Goal: Feedback & Contribution: Contribute content

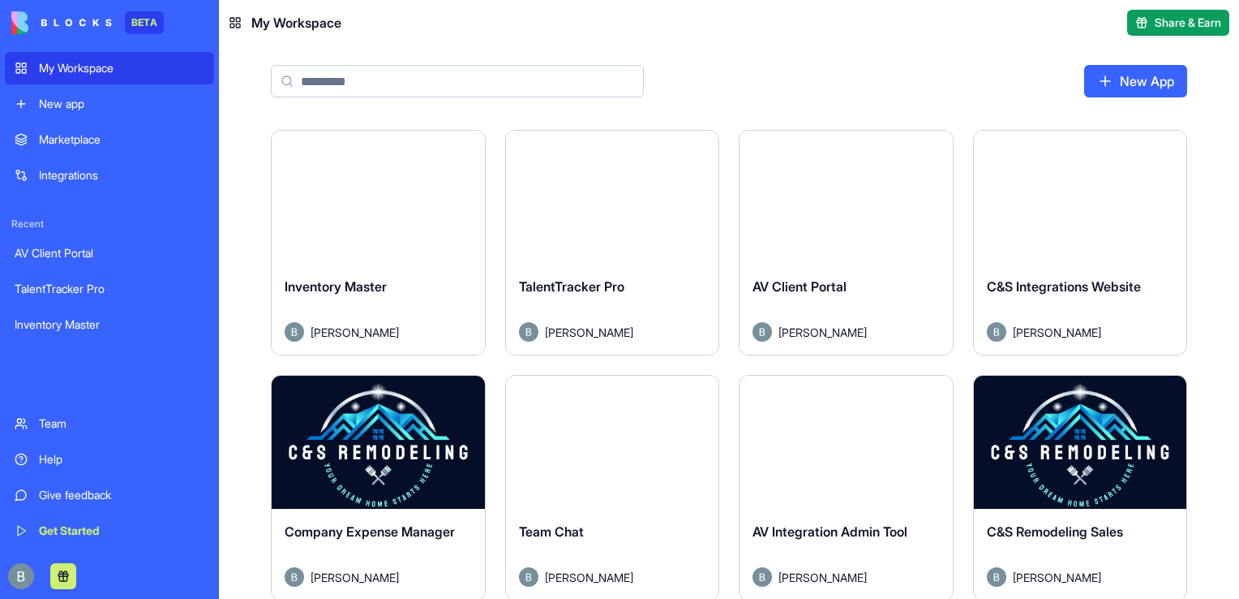
click at [578, 191] on button "Launch" at bounding box center [612, 197] width 122 height 32
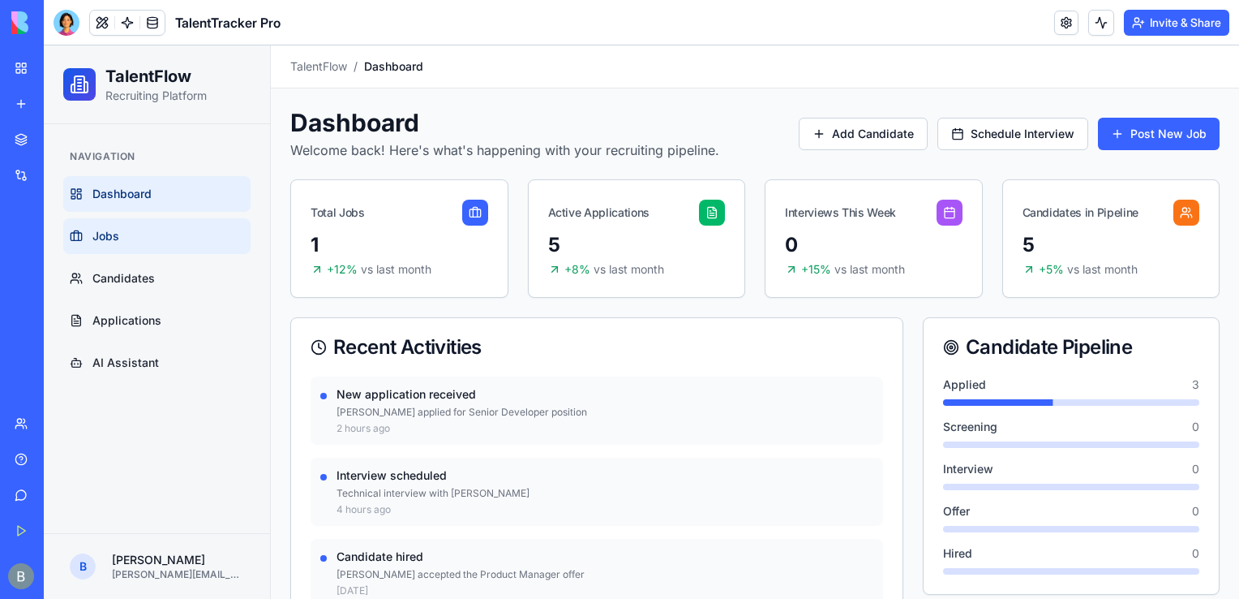
click at [133, 237] on link "Jobs" at bounding box center [156, 236] width 187 height 36
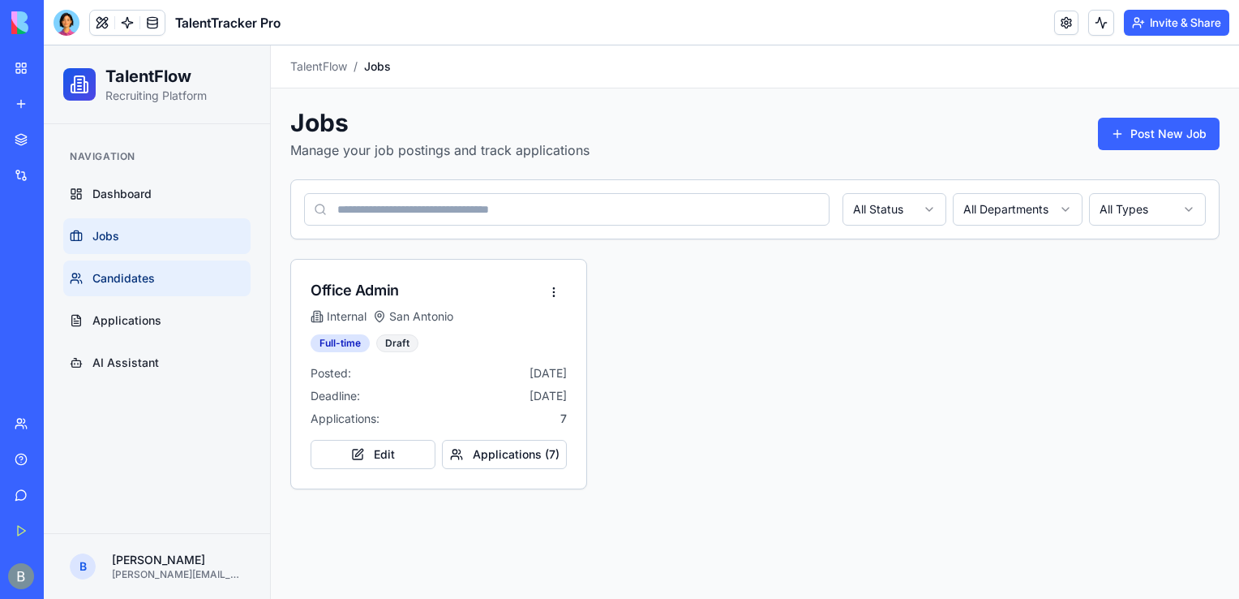
click at [131, 277] on span "Candidates" at bounding box center [123, 278] width 62 height 16
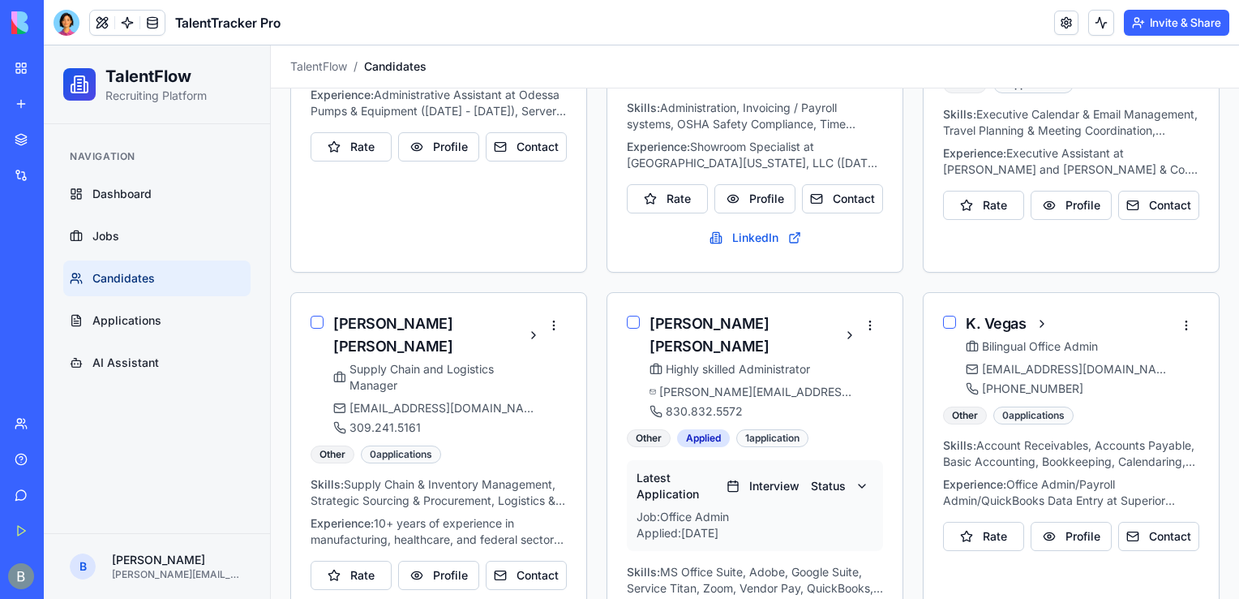
scroll to position [1015, 0]
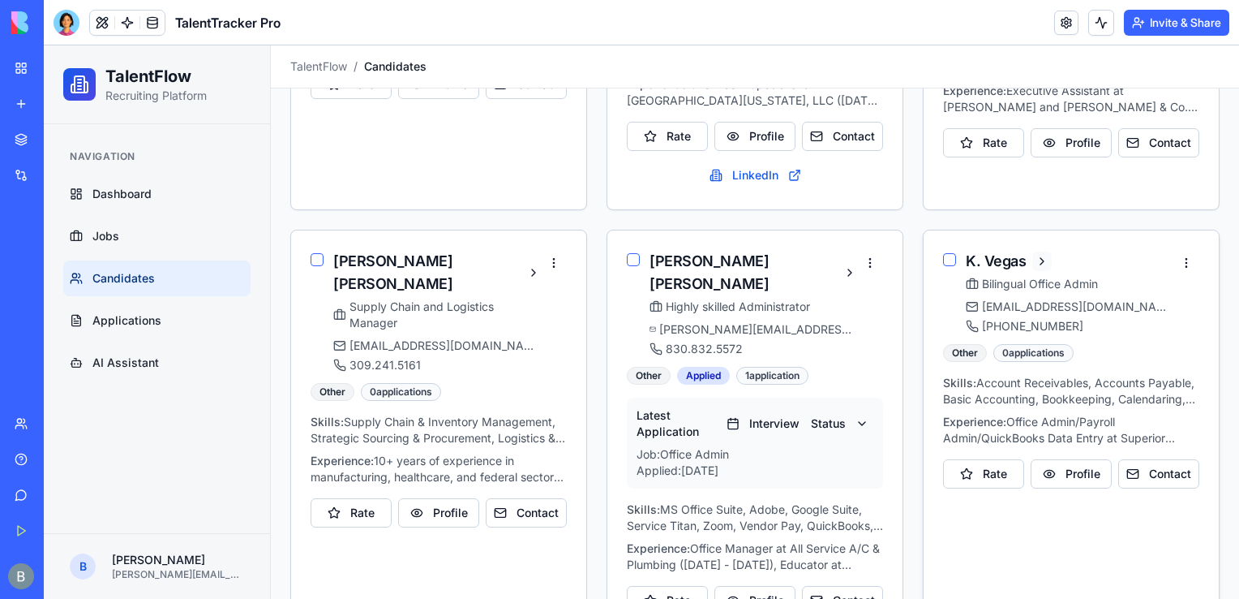
click at [1033, 251] on button at bounding box center [1041, 260] width 19 height 19
click at [1036, 251] on button at bounding box center [1041, 260] width 19 height 19
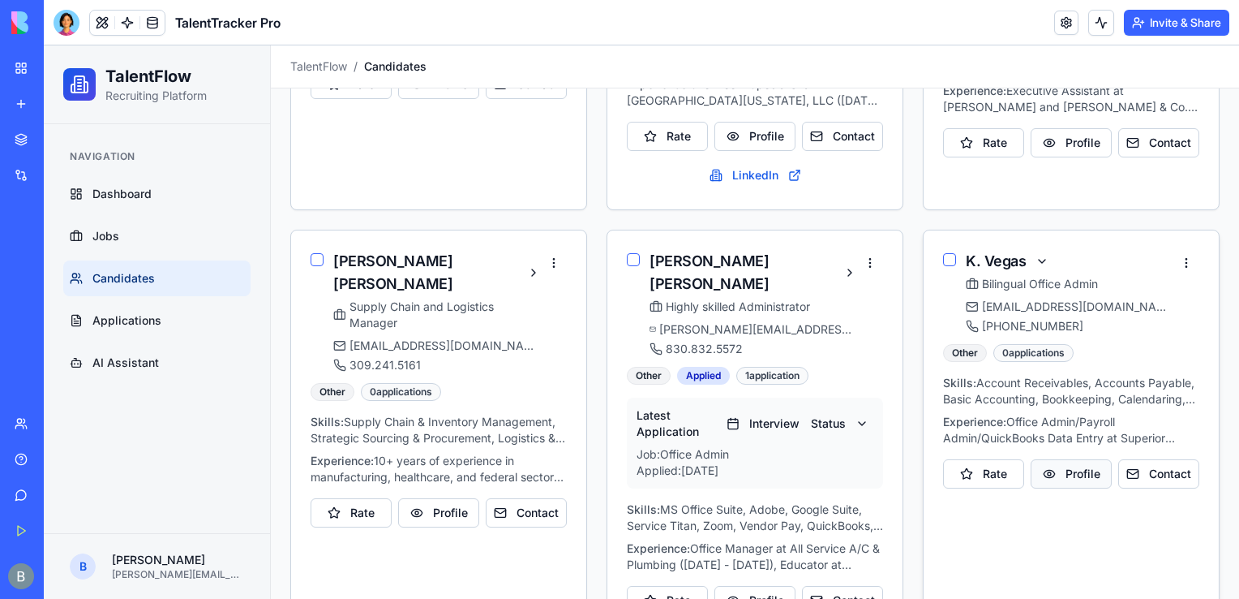
click at [1047, 459] on button "Profile" at bounding box center [1071, 473] width 81 height 29
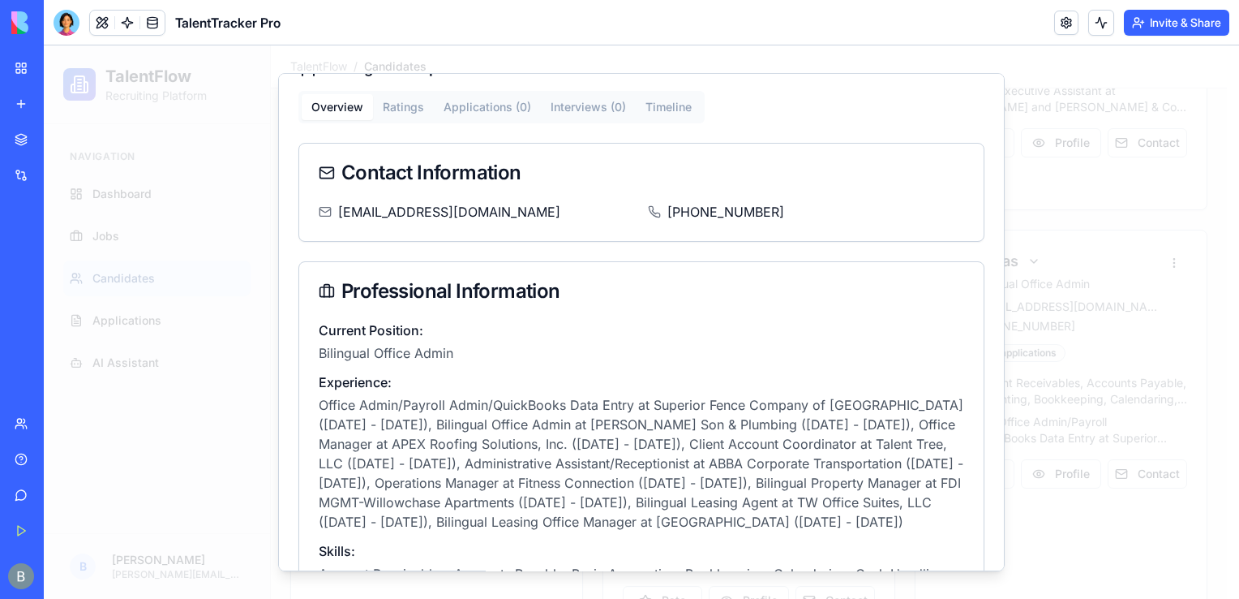
scroll to position [0, 0]
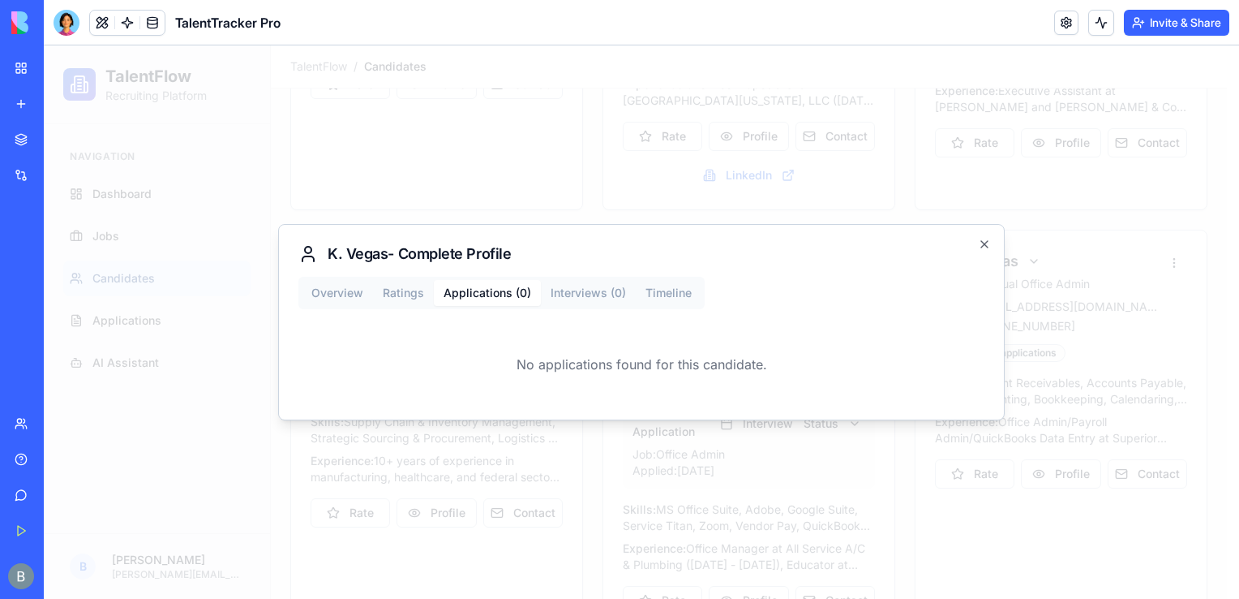
click at [352, 287] on div "Overview Ratings Applications ( 0 ) Interviews ( 0 ) Timeline No applications f…" at bounding box center [641, 338] width 686 height 123
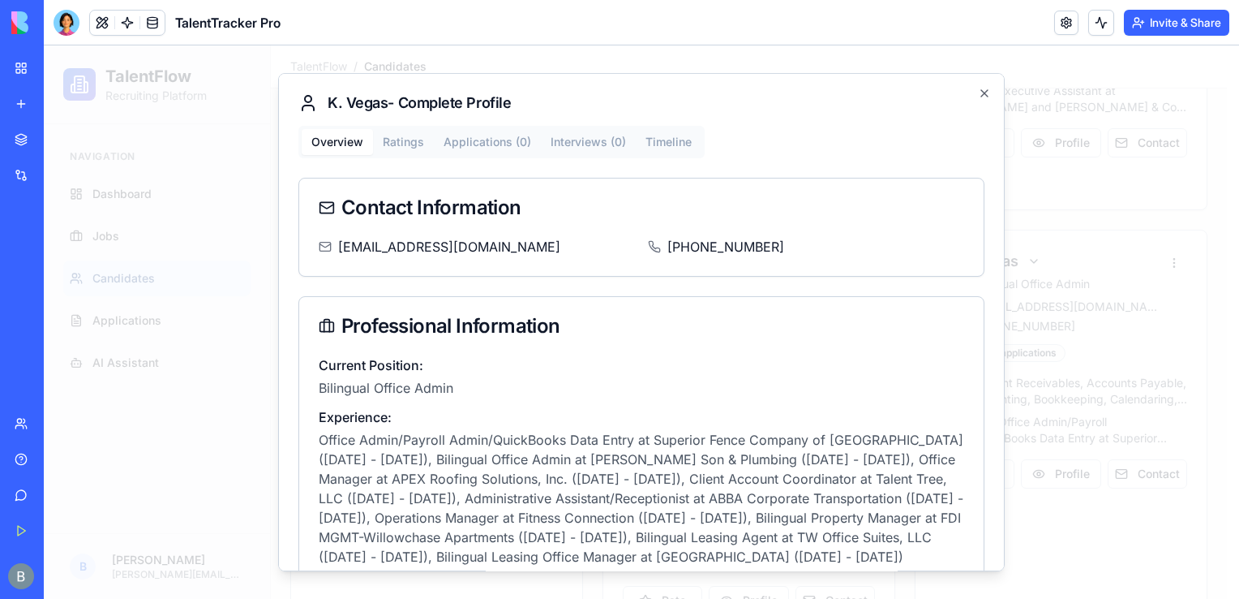
click at [811, 277] on div "Contact Information [EMAIL_ADDRESS][DOMAIN_NAME] [PHONE_NUMBER] Professional In…" at bounding box center [641, 490] width 686 height 624
click at [981, 95] on icon "button" at bounding box center [984, 93] width 6 height 6
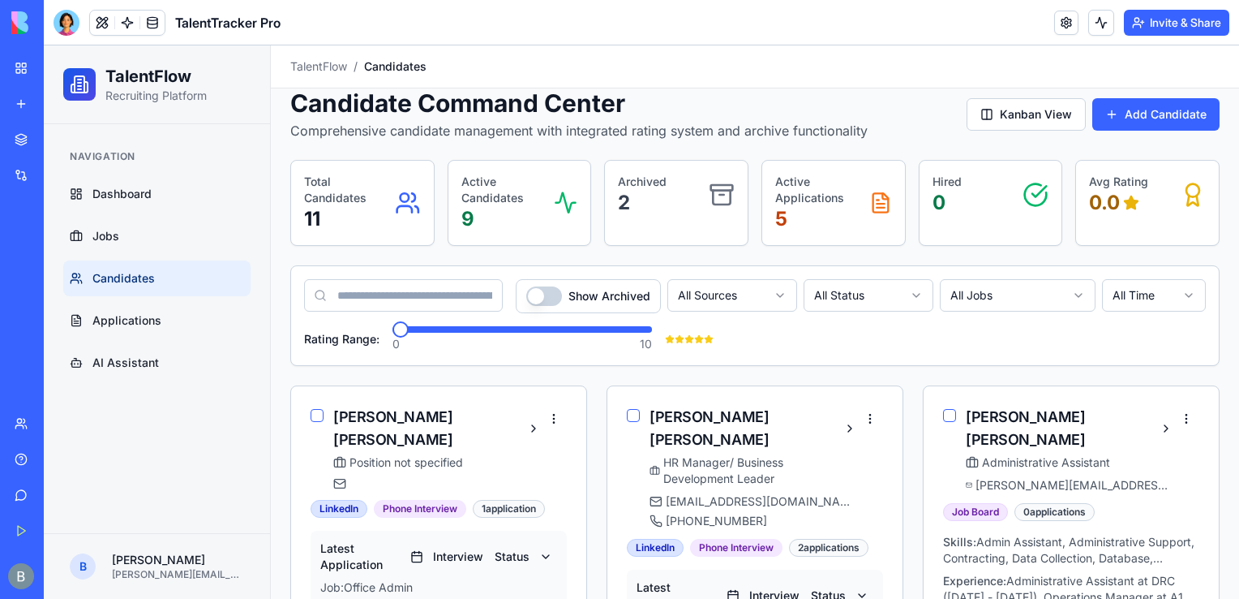
scroll to position [17, 0]
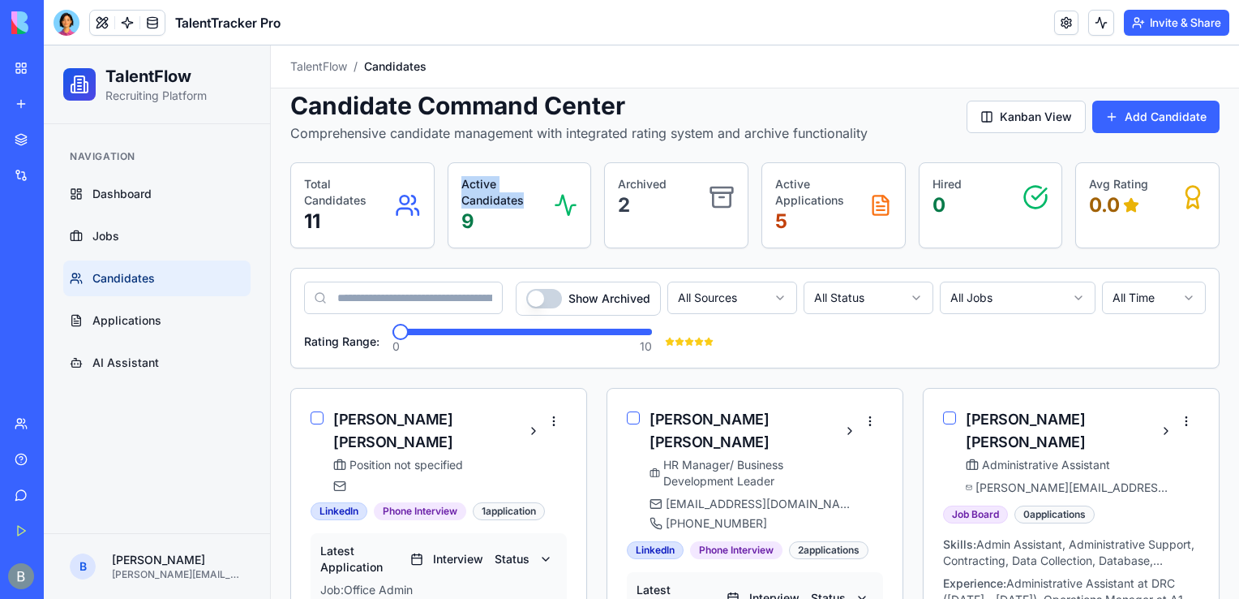
drag, startPoint x: 529, startPoint y: 204, endPoint x: 459, endPoint y: 182, distance: 73.3
click at [461, 182] on p "Active Candidates" at bounding box center [507, 192] width 92 height 32
drag, startPoint x: 459, startPoint y: 182, endPoint x: 526, endPoint y: 198, distance: 68.5
click at [526, 198] on p "Active Candidates" at bounding box center [507, 192] width 92 height 32
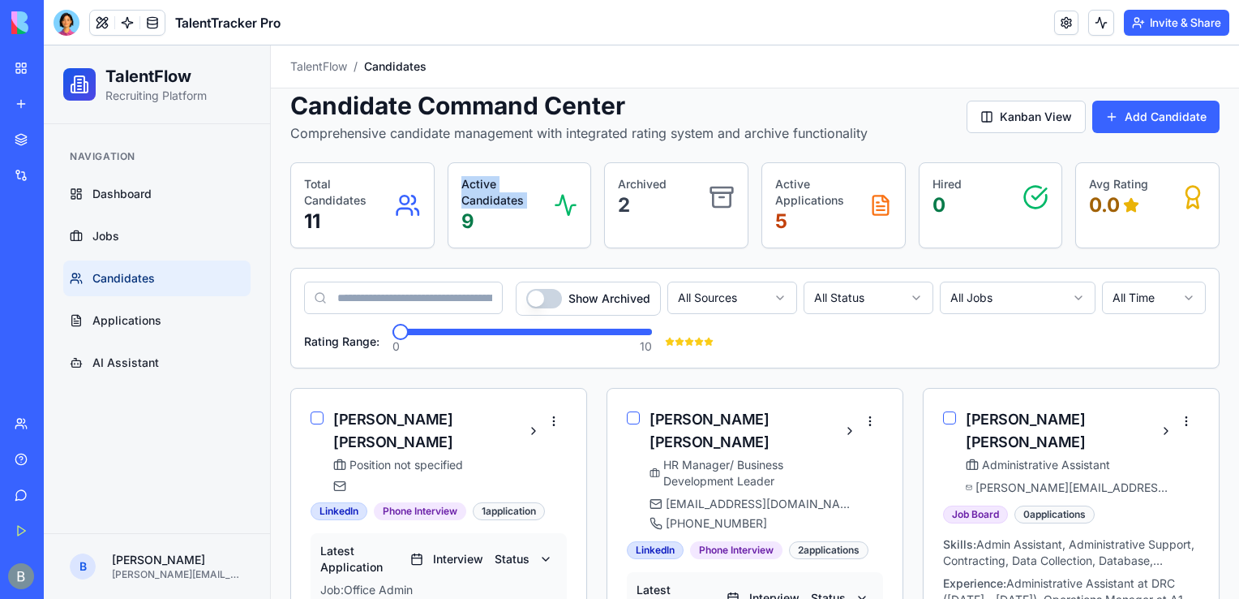
click at [526, 198] on p "Active Candidates" at bounding box center [507, 192] width 92 height 32
drag, startPoint x: 525, startPoint y: 200, endPoint x: 454, endPoint y: 177, distance: 74.1
click at [454, 177] on div "Active Candidates 9" at bounding box center [519, 205] width 143 height 84
click at [15, 20] on img at bounding box center [61, 22] width 101 height 23
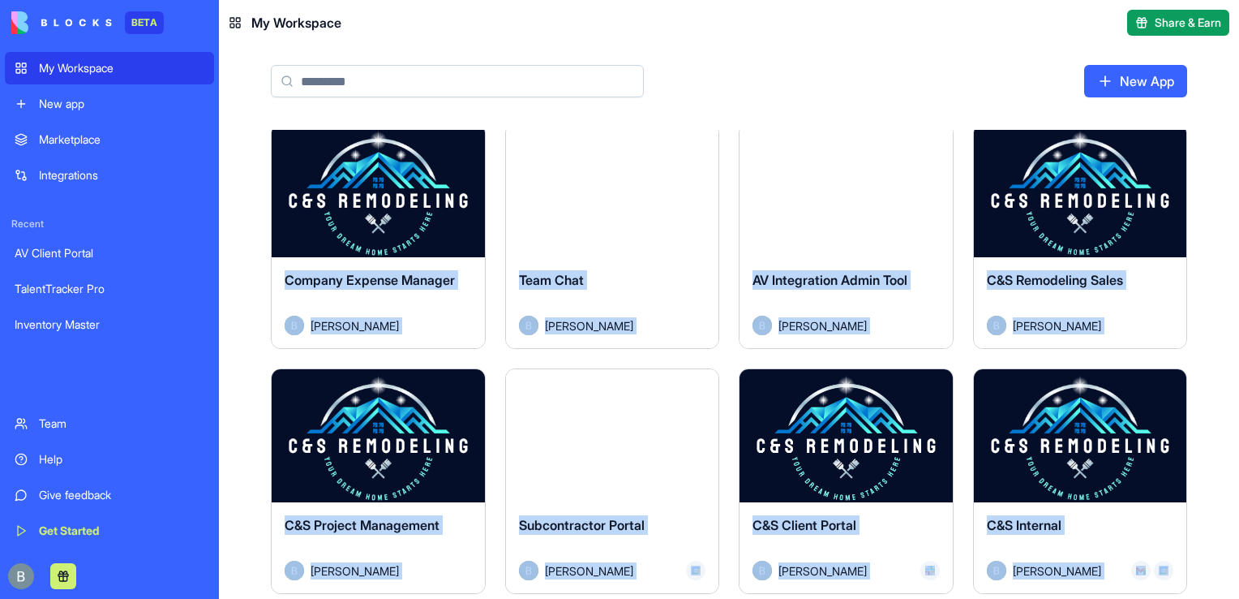
scroll to position [547, 0]
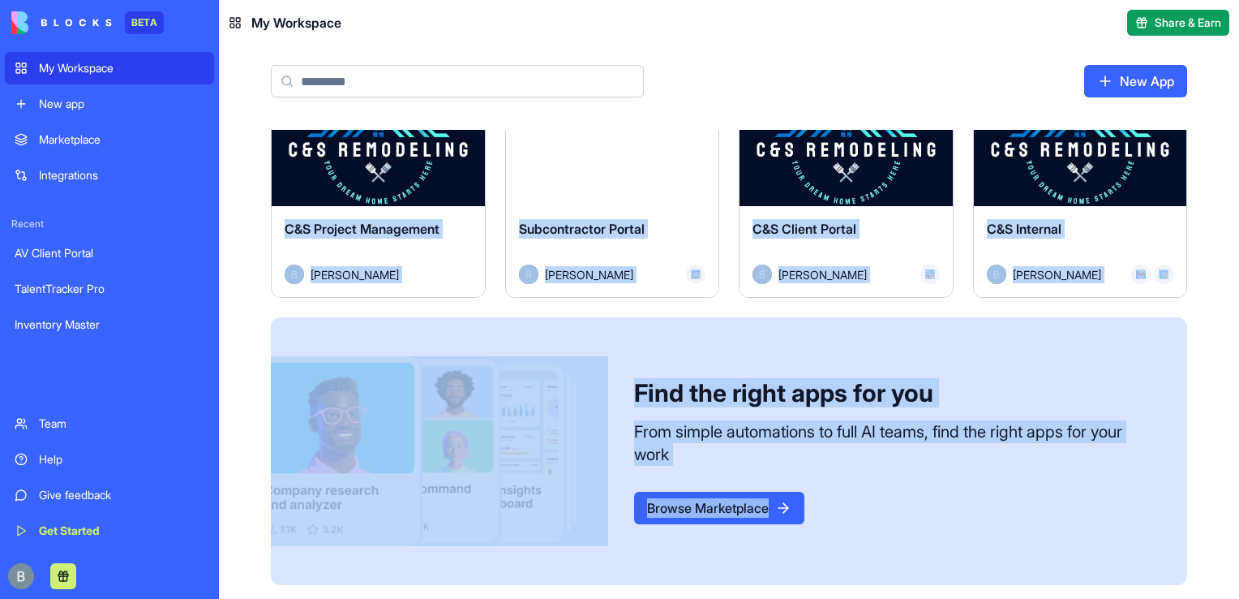
drag, startPoint x: 1226, startPoint y: 461, endPoint x: 1204, endPoint y: 490, distance: 37.0
click at [1204, 490] on div "Launch Inventory Master [PERSON_NAME] Launch TalentTracker Pro [PERSON_NAME] La…" at bounding box center [729, 93] width 1020 height 1022
click at [1067, 143] on button "Launch" at bounding box center [1080, 139] width 122 height 32
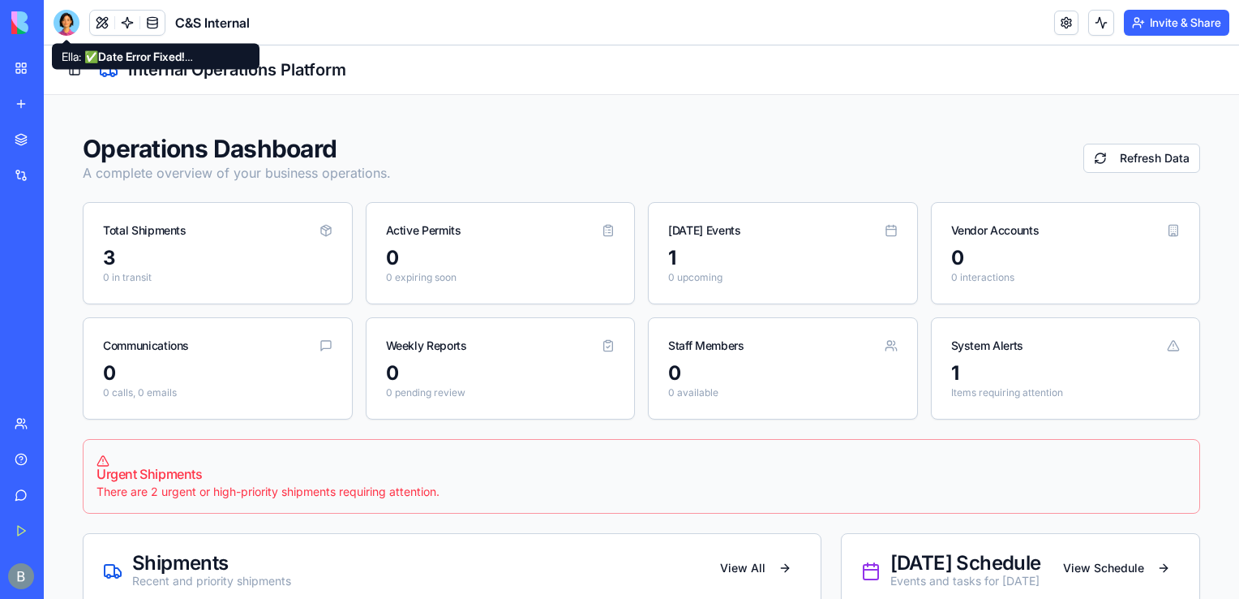
click at [71, 24] on div at bounding box center [67, 23] width 26 height 26
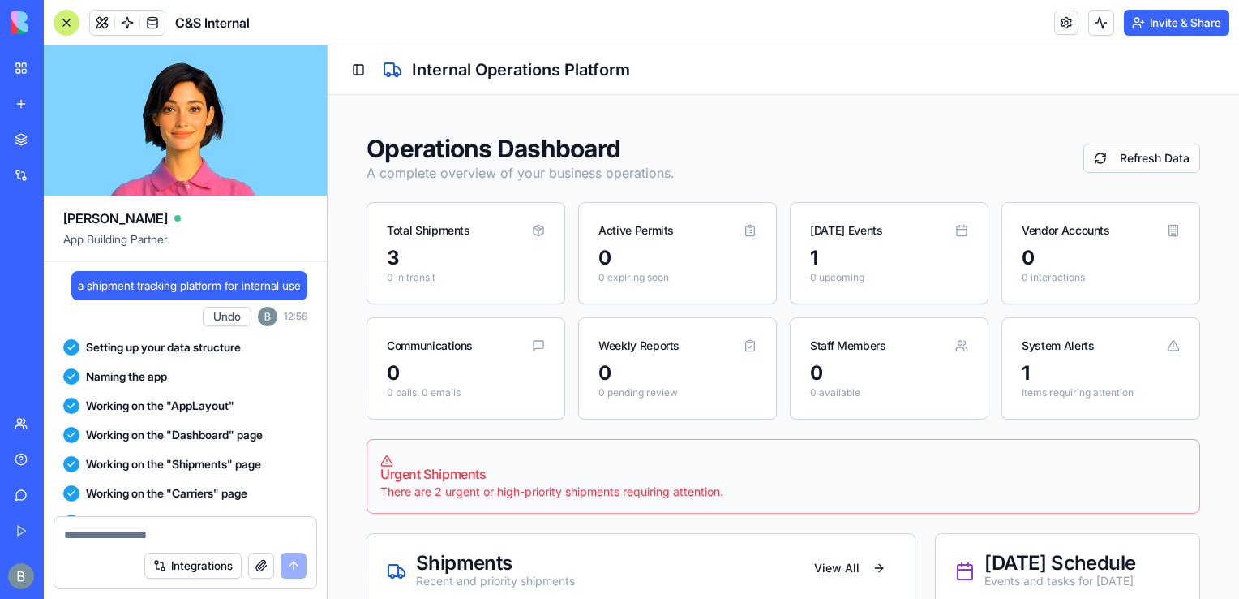
scroll to position [94241, 0]
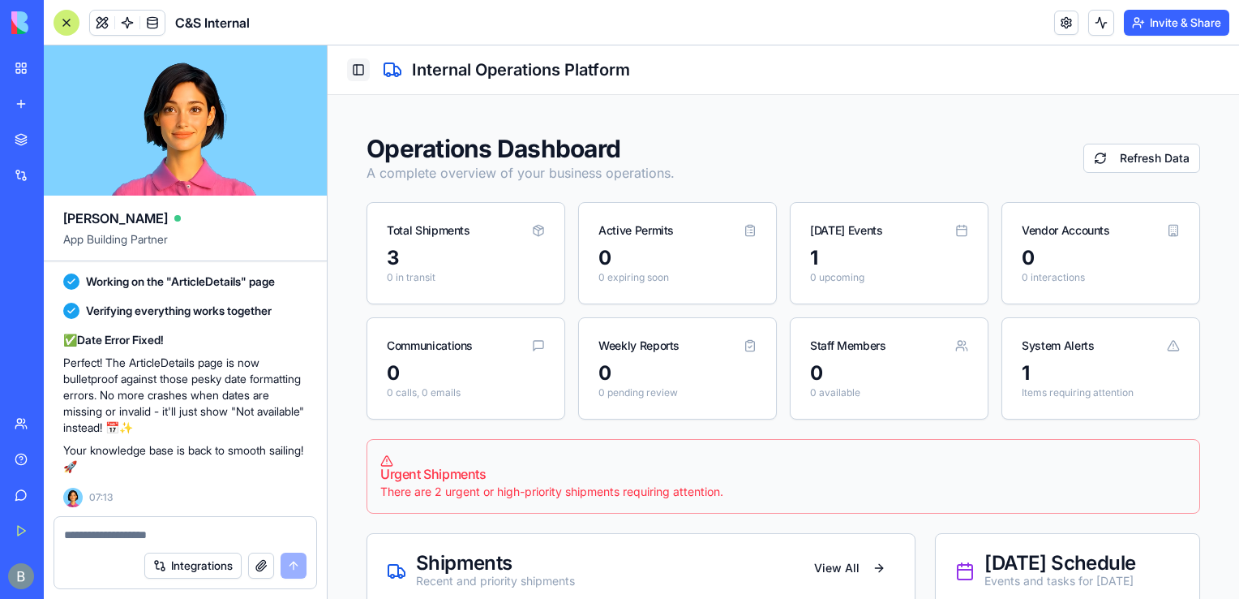
click at [361, 70] on button "Toggle Sidebar" at bounding box center [358, 69] width 23 height 23
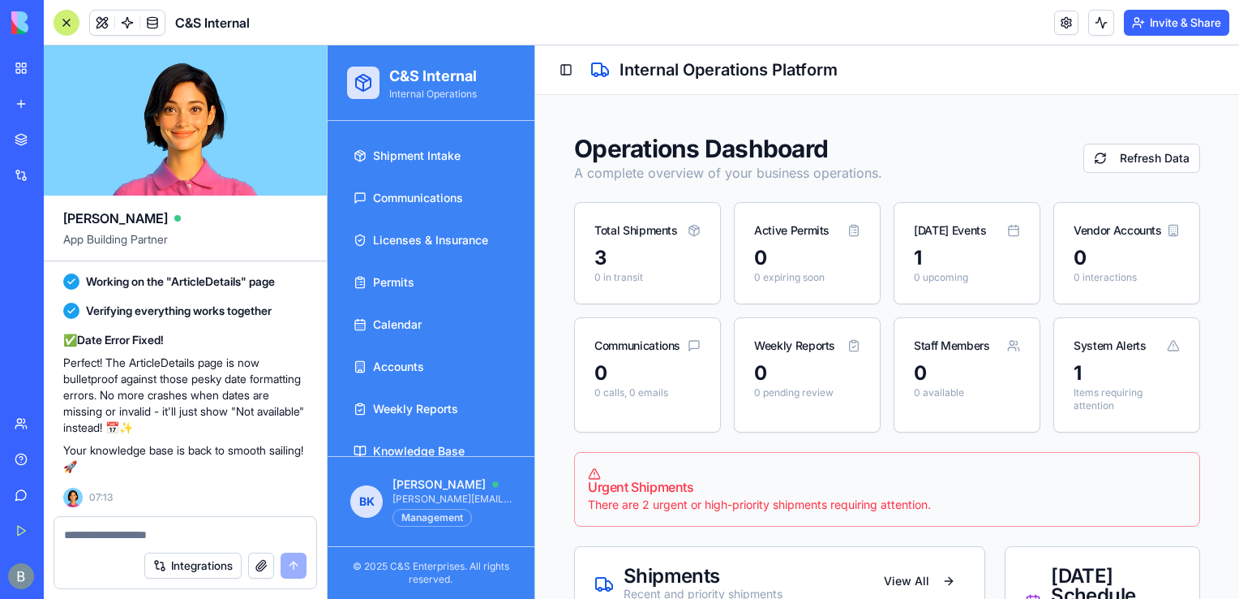
scroll to position [121, 0]
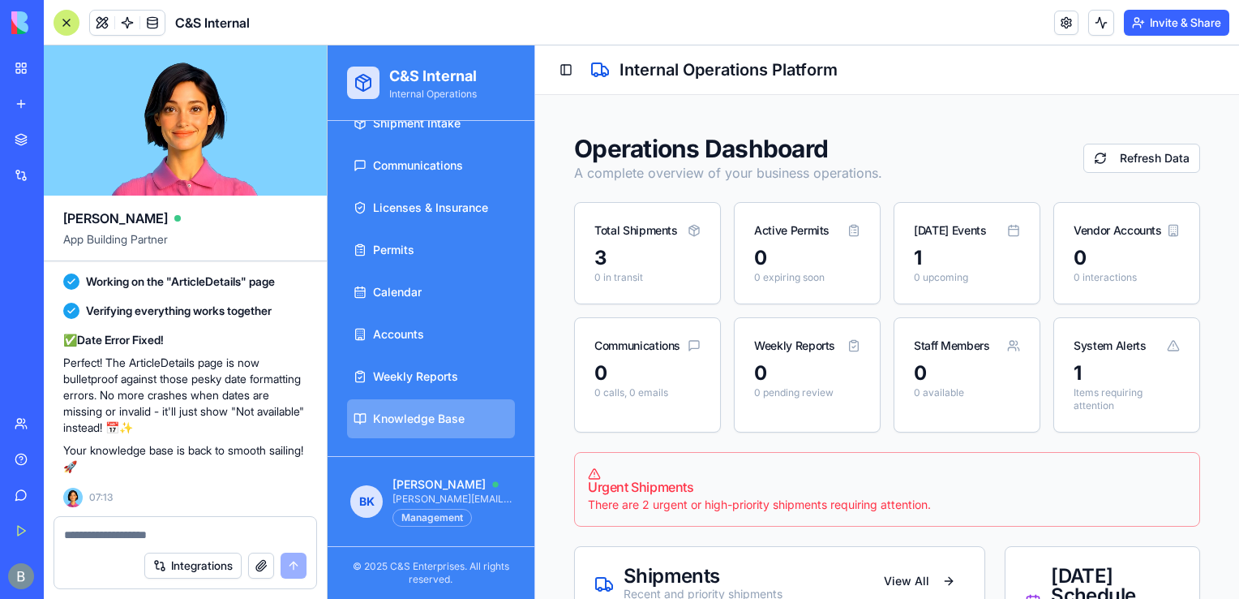
click at [466, 419] on link "Knowledge Base" at bounding box center [431, 418] width 168 height 39
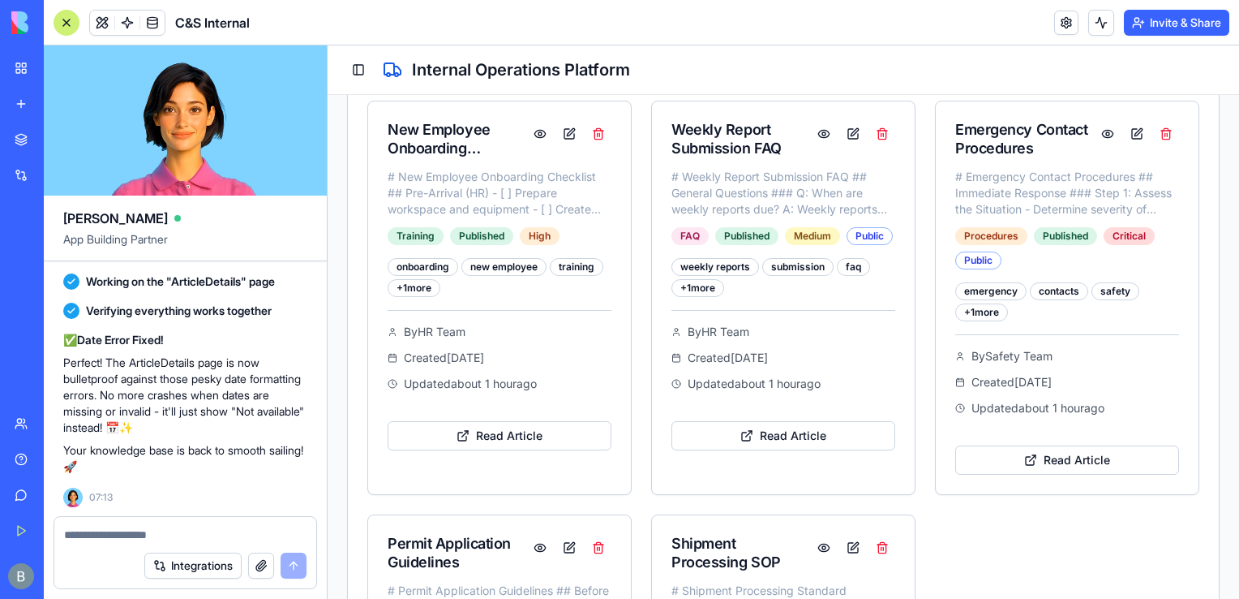
scroll to position [505, 0]
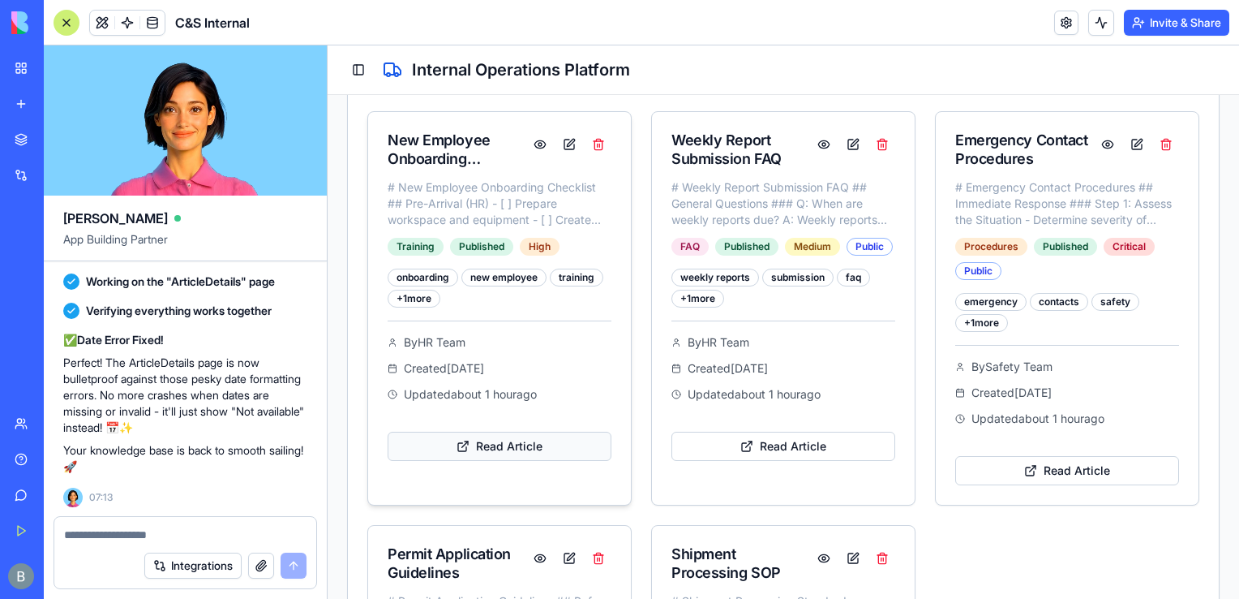
click at [529, 446] on link "Read Article" at bounding box center [500, 445] width 224 height 29
click at [483, 447] on link "Read Article" at bounding box center [500, 445] width 224 height 29
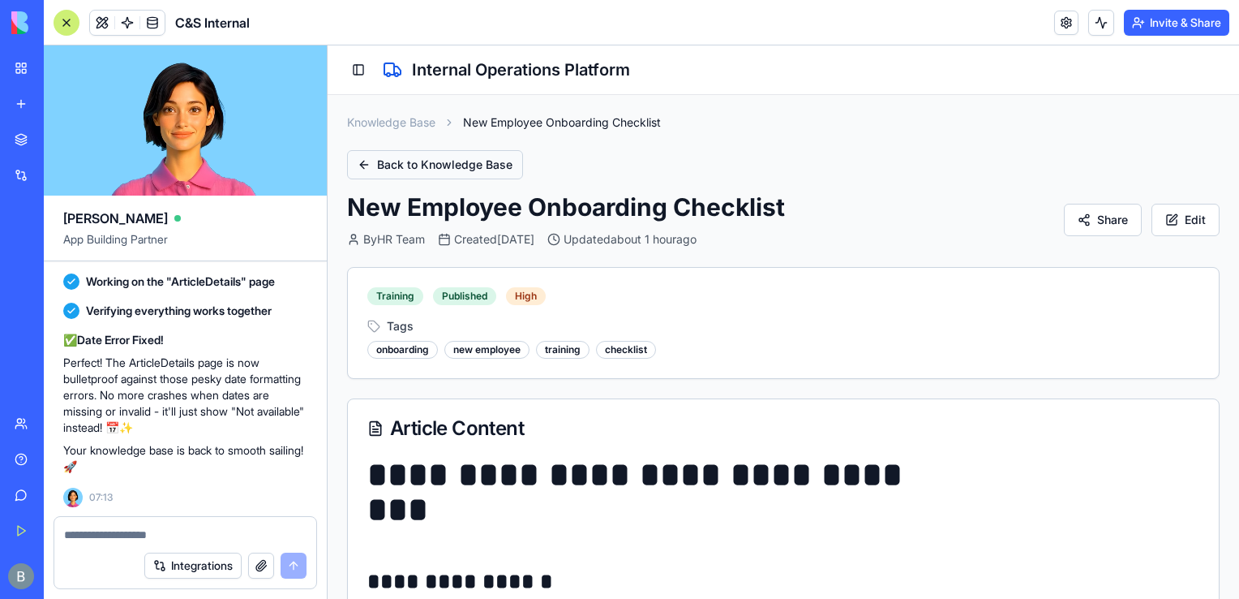
click at [444, 166] on button "Back to Knowledge Base" at bounding box center [435, 164] width 176 height 29
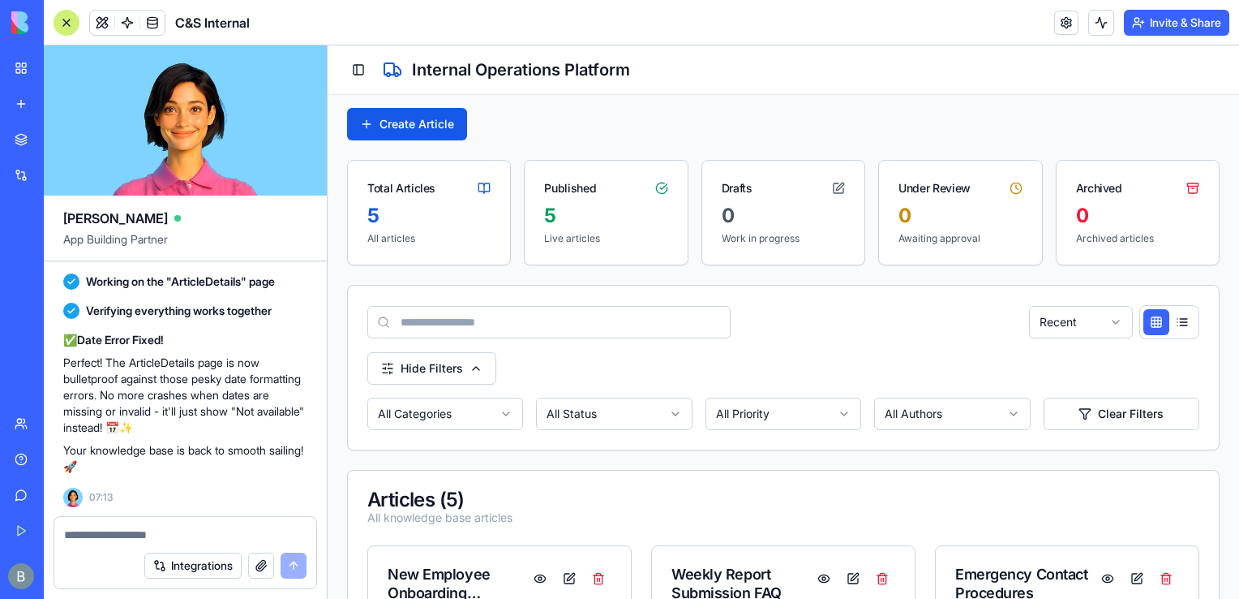
scroll to position [74, 0]
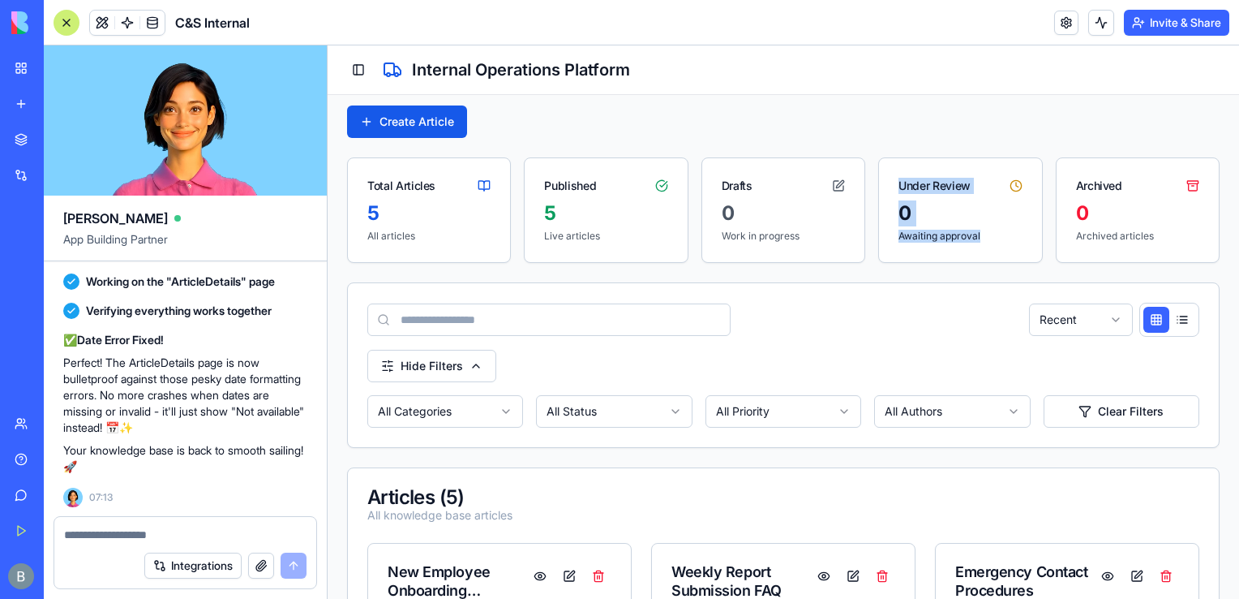
drag, startPoint x: 893, startPoint y: 180, endPoint x: 979, endPoint y: 235, distance: 102.1
click at [979, 235] on div "Under Review 0 Awaiting approval" at bounding box center [960, 209] width 164 height 105
click at [979, 235] on p "Awaiting approval" at bounding box center [960, 236] width 123 height 13
drag, startPoint x: 979, startPoint y: 235, endPoint x: 879, endPoint y: 180, distance: 114.0
click at [879, 180] on div "Under Review 0 Awaiting approval" at bounding box center [960, 209] width 164 height 105
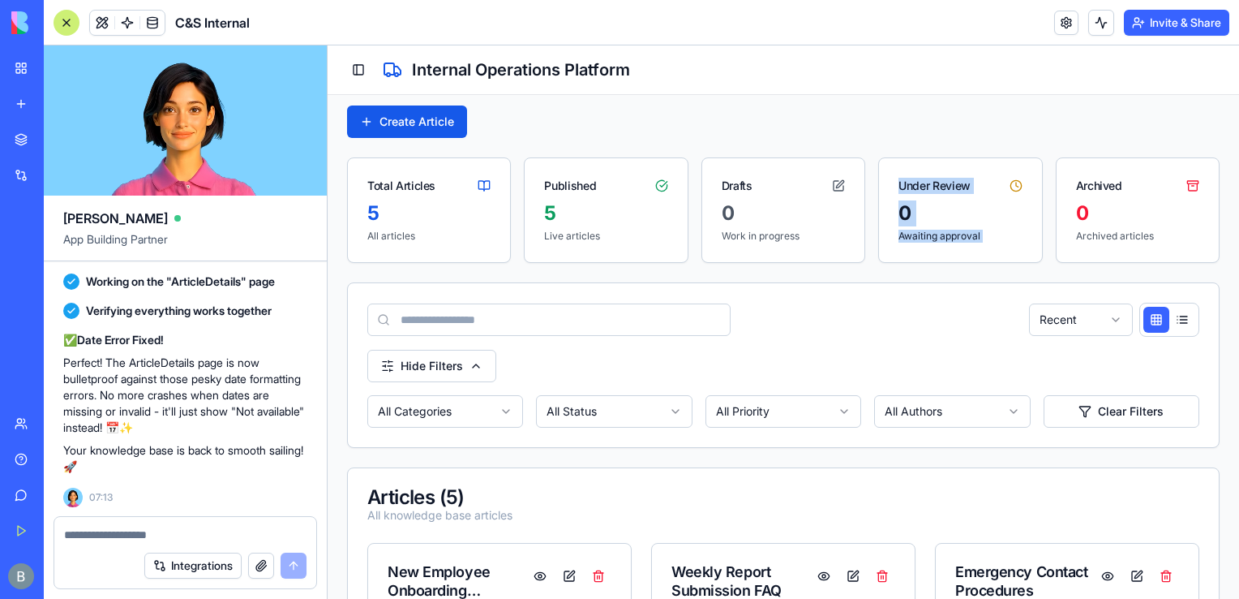
click at [907, 170] on div "Under Review" at bounding box center [960, 179] width 162 height 42
drag, startPoint x: 894, startPoint y: 178, endPoint x: 989, endPoint y: 251, distance: 120.8
click at [989, 251] on div "Under Review 0 Awaiting approval" at bounding box center [960, 209] width 164 height 105
click at [989, 251] on div "0 Awaiting approval" at bounding box center [960, 231] width 162 height 62
drag, startPoint x: 989, startPoint y: 246, endPoint x: 899, endPoint y: 203, distance: 99.8
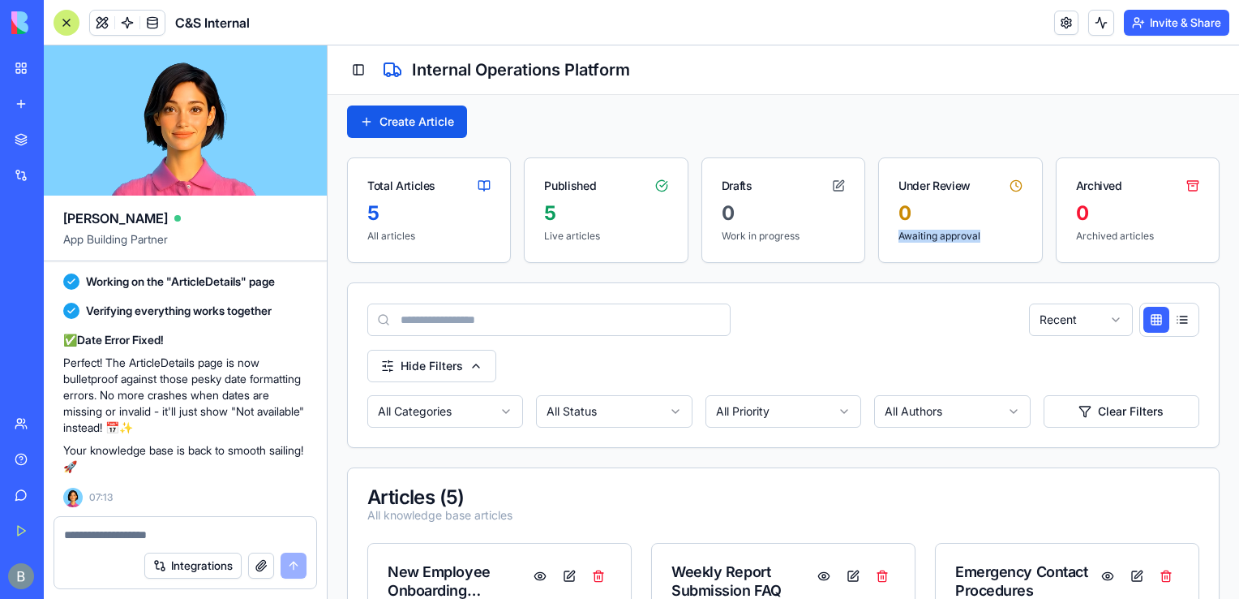
click at [899, 203] on div "0 Awaiting approval" at bounding box center [960, 231] width 162 height 62
click at [908, 181] on div "Under Review" at bounding box center [935, 186] width 72 height 16
click at [899, 180] on div "Under Review" at bounding box center [935, 186] width 72 height 16
drag, startPoint x: 896, startPoint y: 180, endPoint x: 984, endPoint y: 243, distance: 108.0
click at [984, 243] on div "Under Review 0 Awaiting approval" at bounding box center [960, 209] width 164 height 105
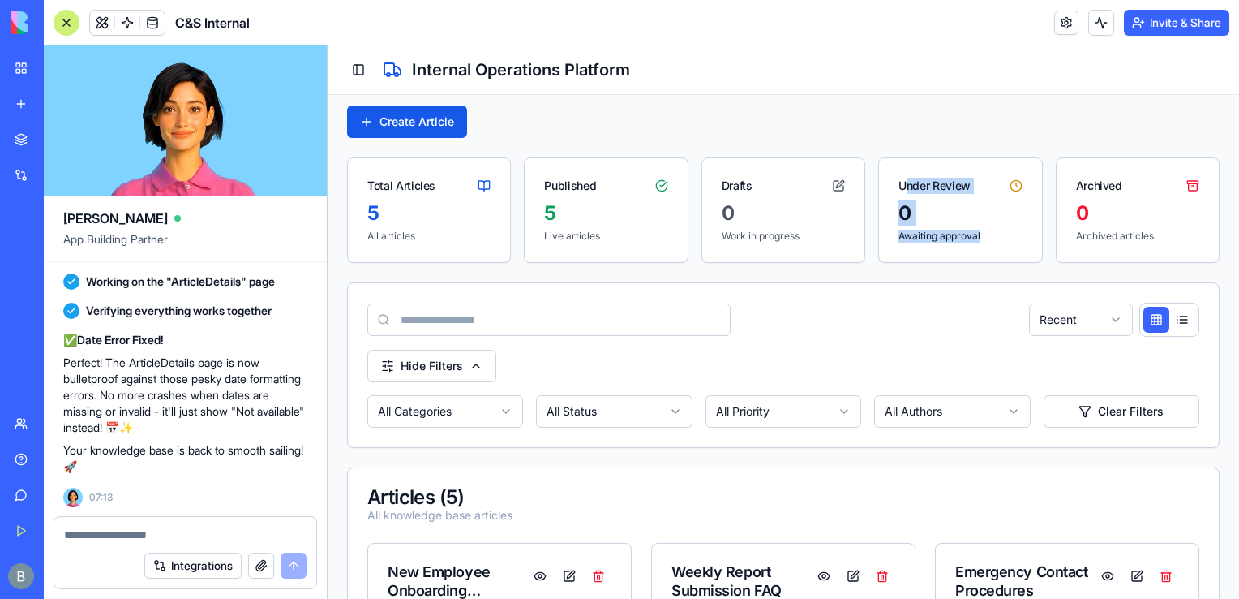
click at [984, 243] on div "0 Awaiting approval" at bounding box center [960, 231] width 162 height 62
click at [999, 251] on div "0 Awaiting approval" at bounding box center [960, 231] width 162 height 62
click at [1170, 327] on button at bounding box center [1182, 320] width 26 height 26
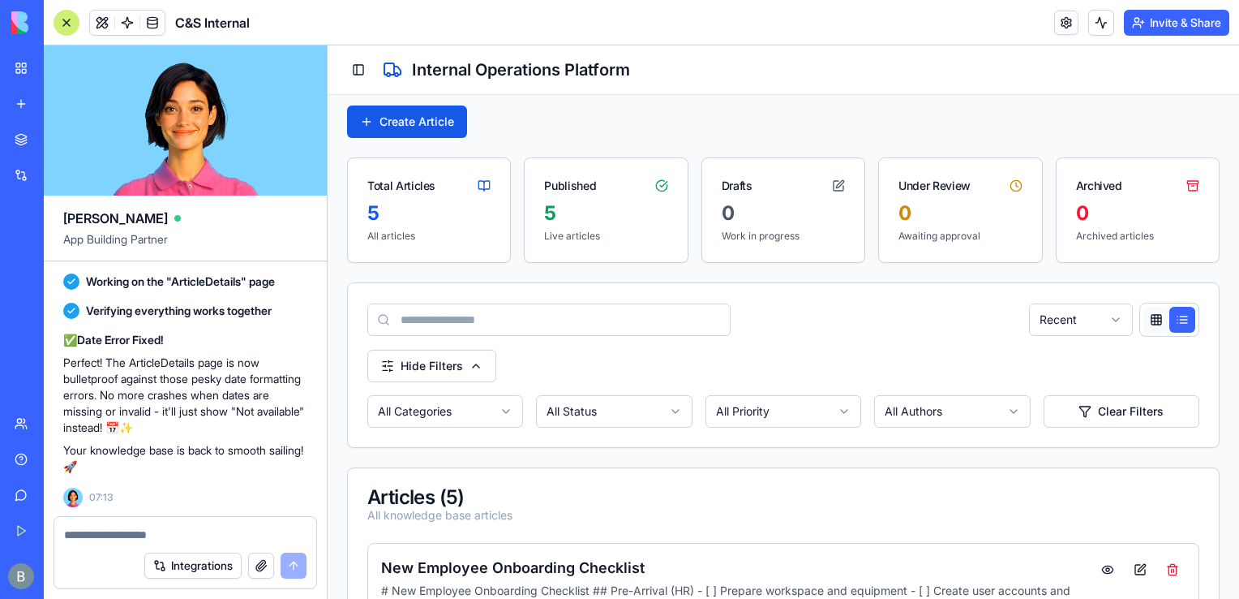
click at [1151, 323] on button at bounding box center [1157, 320] width 26 height 26
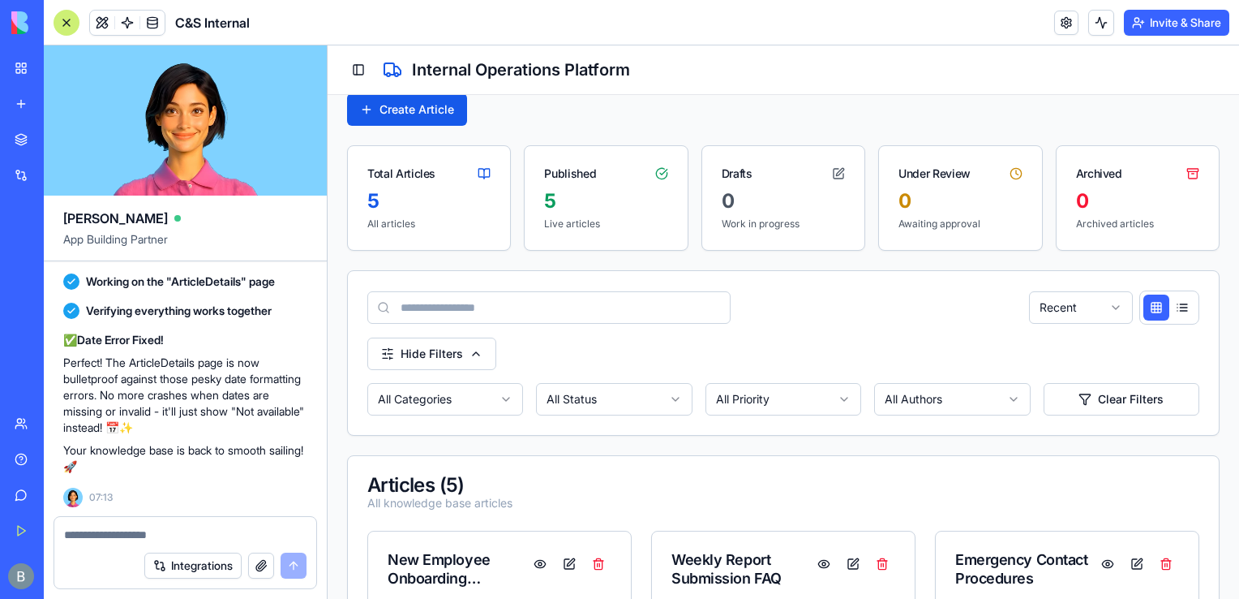
scroll to position [0, 0]
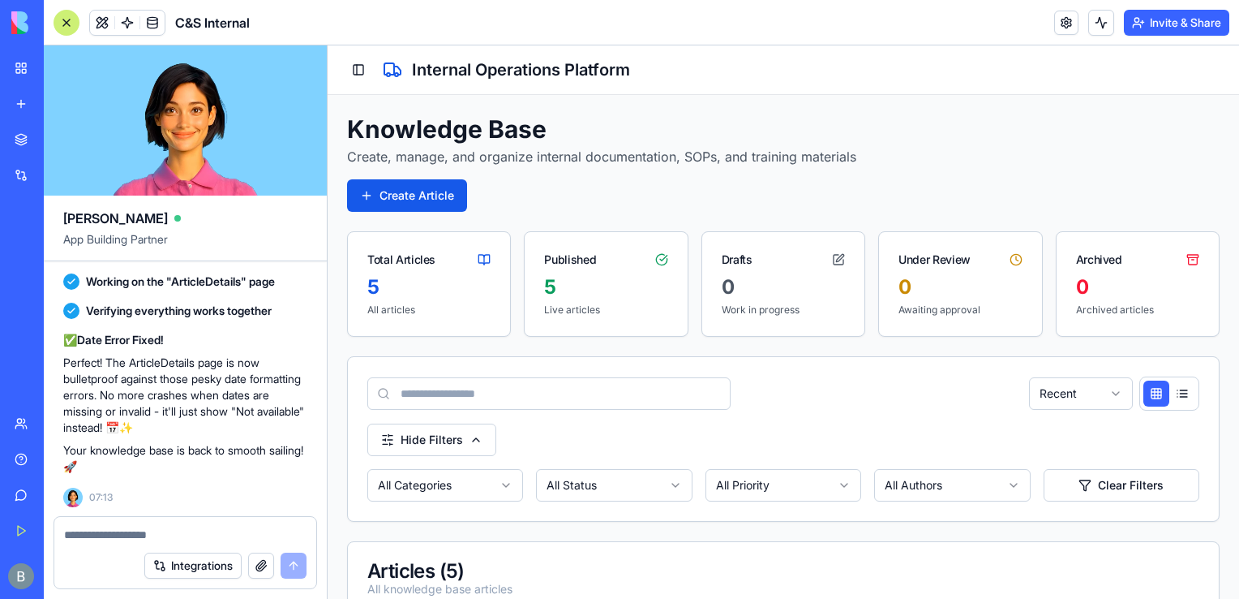
click at [412, 45] on div "Toggle Sidebar Internal Operations Platform" at bounding box center [784, 69] width 912 height 49
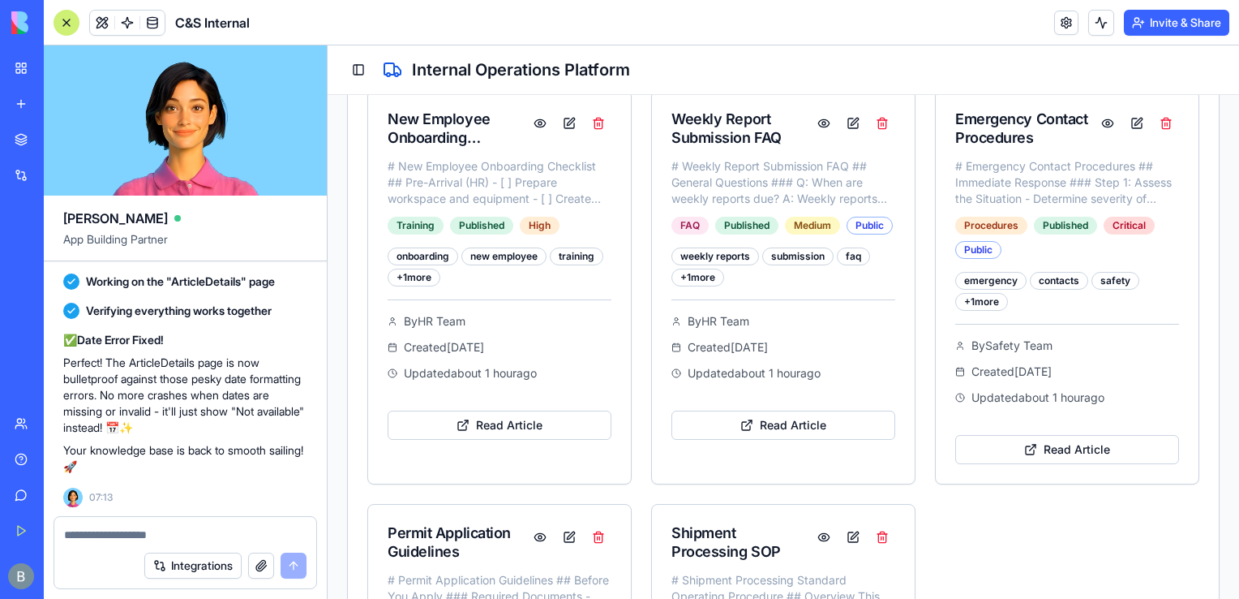
scroll to position [526, 0]
click at [522, 423] on link "Read Article" at bounding box center [500, 425] width 224 height 29
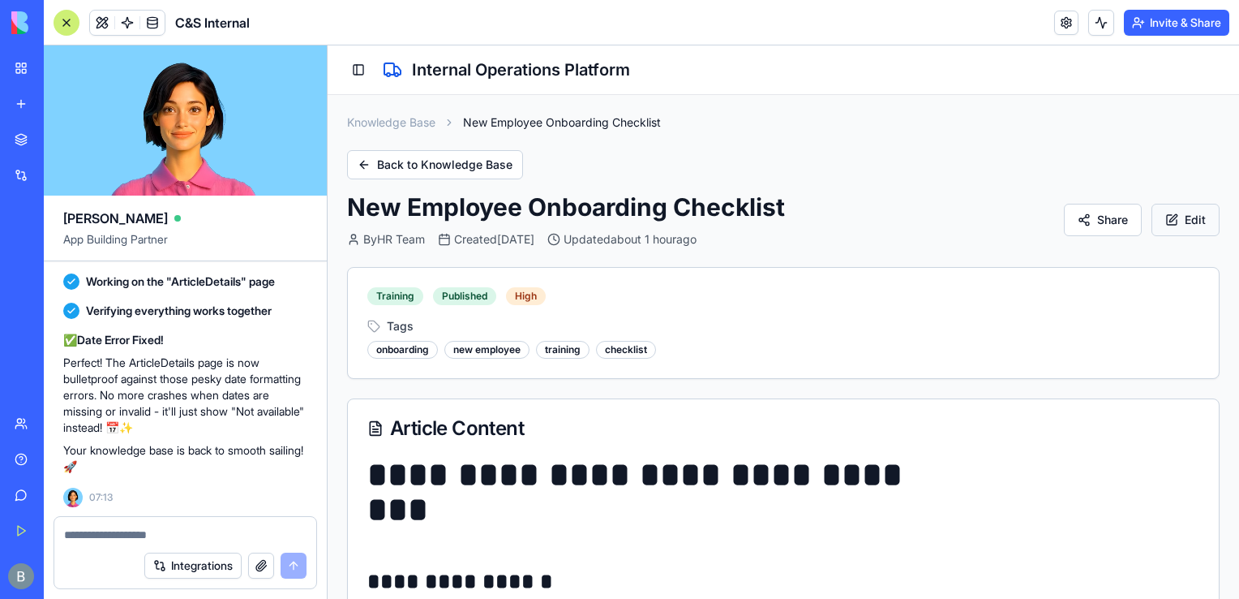
click at [1187, 214] on button "Edit" at bounding box center [1186, 220] width 68 height 32
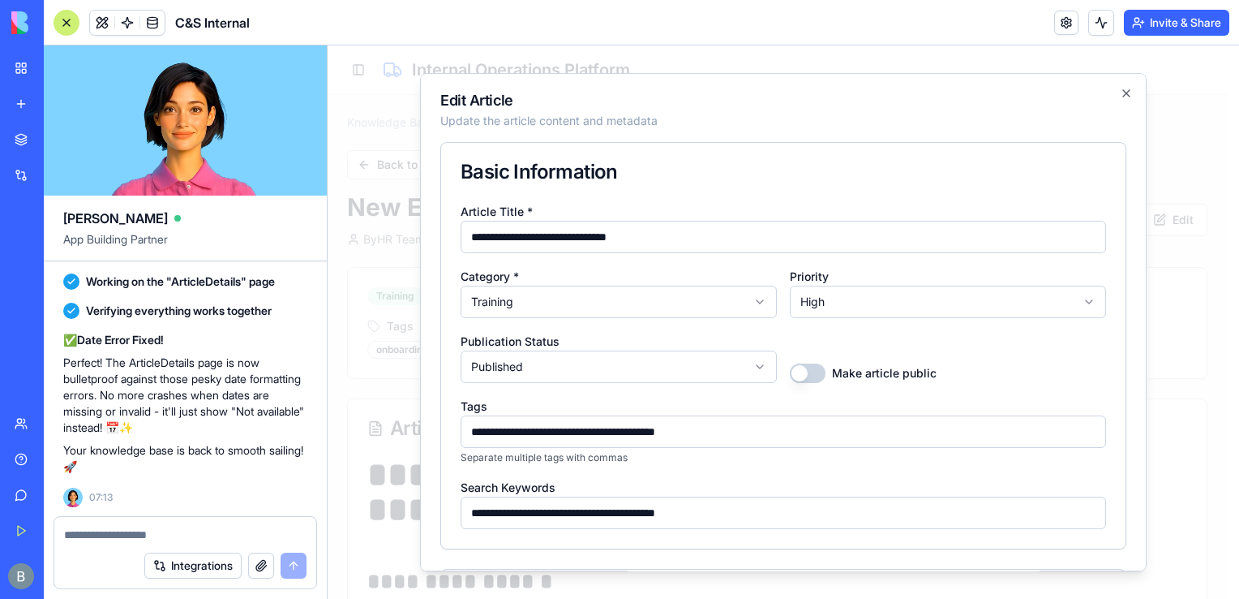
click at [962, 157] on div "Basic Information" at bounding box center [783, 172] width 684 height 58
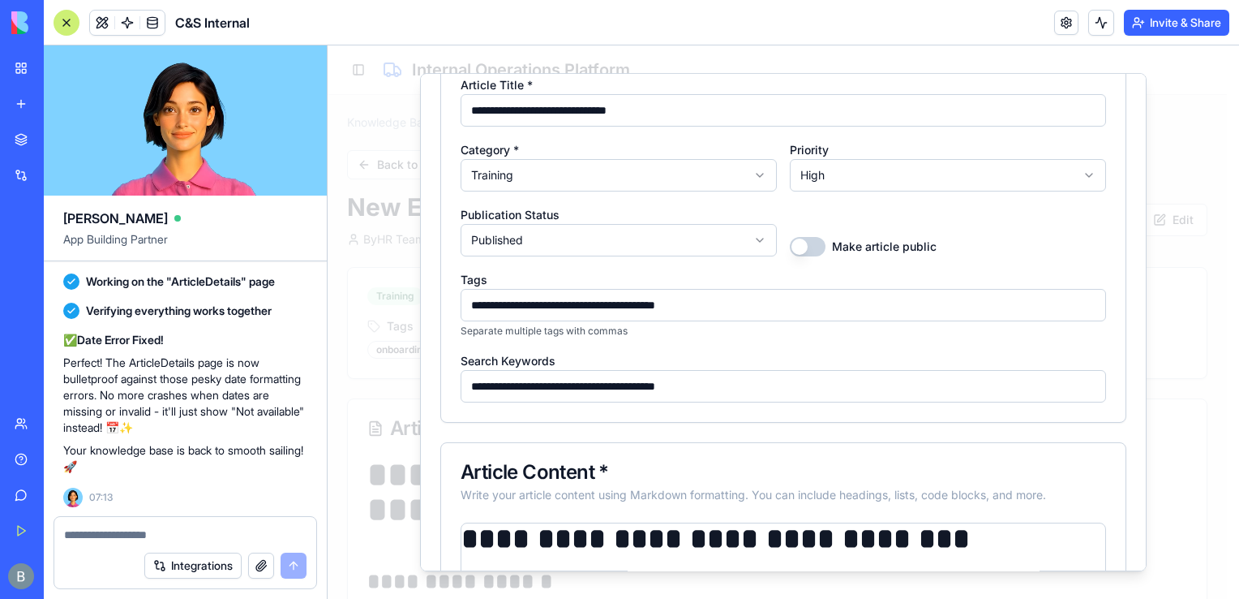
scroll to position [182, 0]
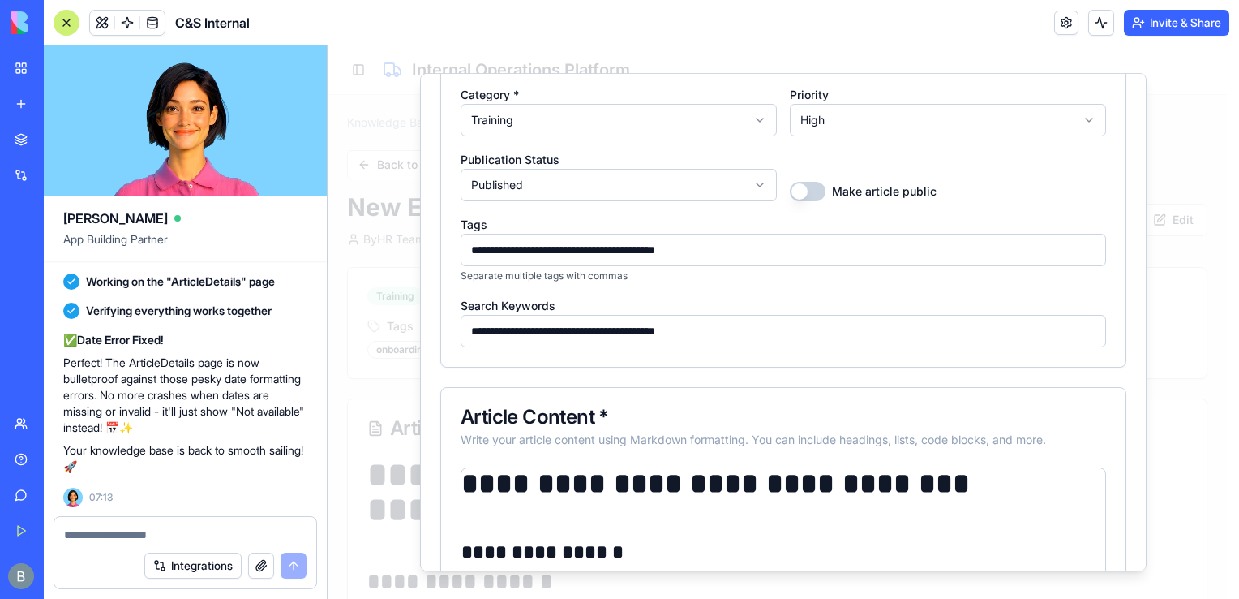
click at [846, 258] on input "**********" at bounding box center [784, 250] width 646 height 32
click at [1053, 149] on div "Make article public" at bounding box center [948, 175] width 316 height 52
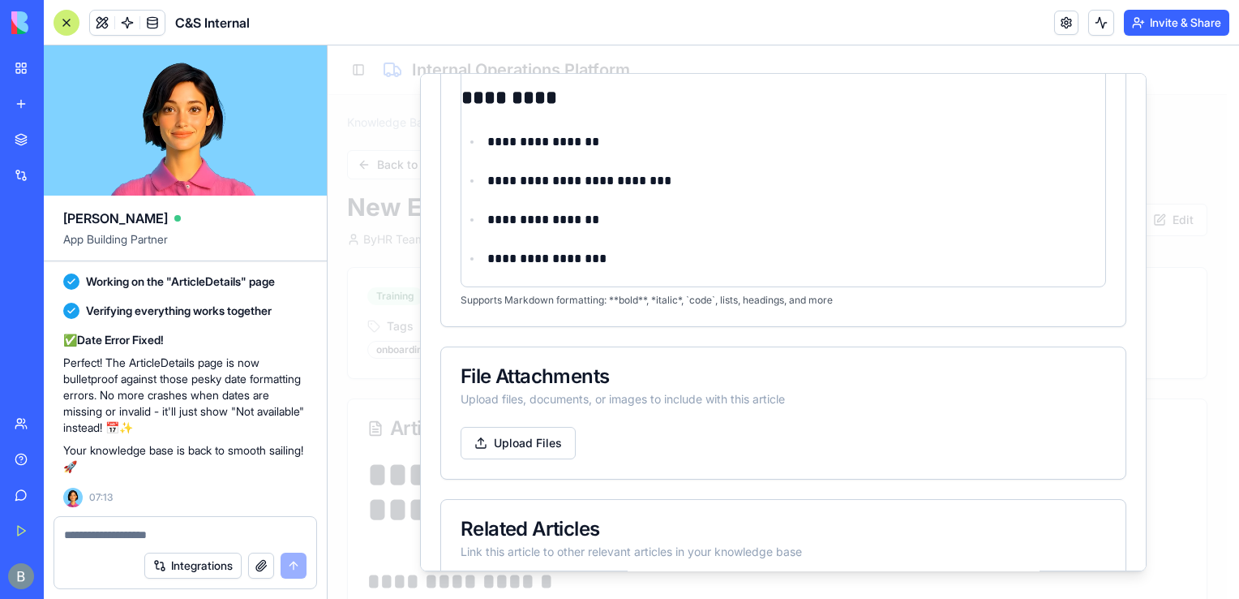
scroll to position [2336, 0]
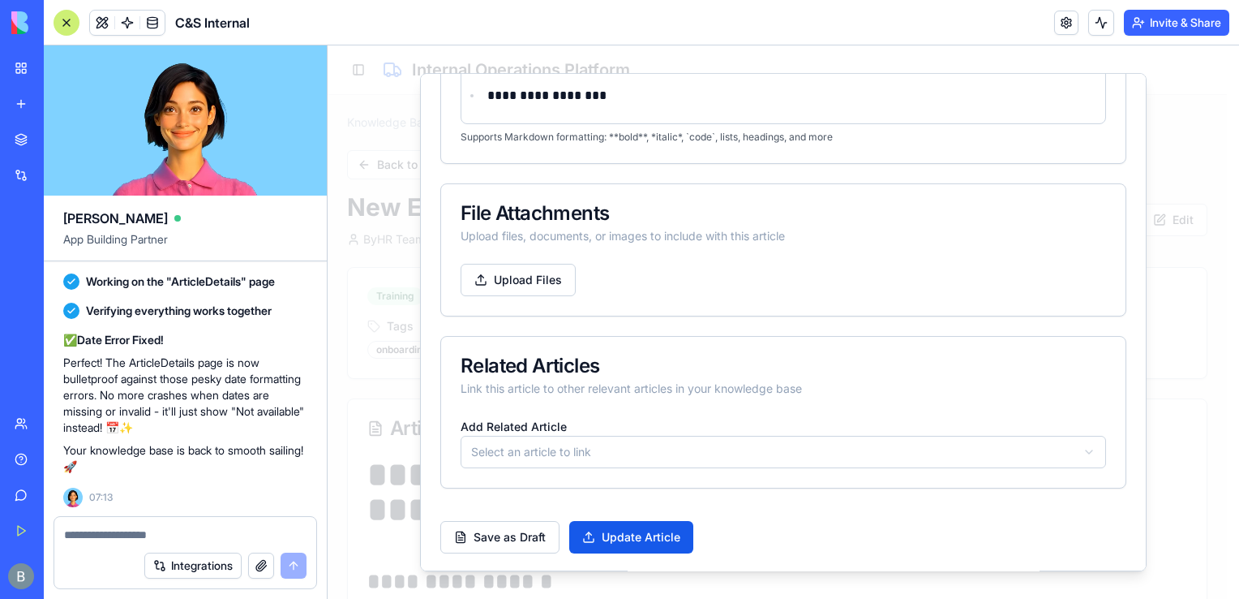
drag, startPoint x: 1238, startPoint y: 529, endPoint x: 1566, endPoint y: 574, distance: 330.8
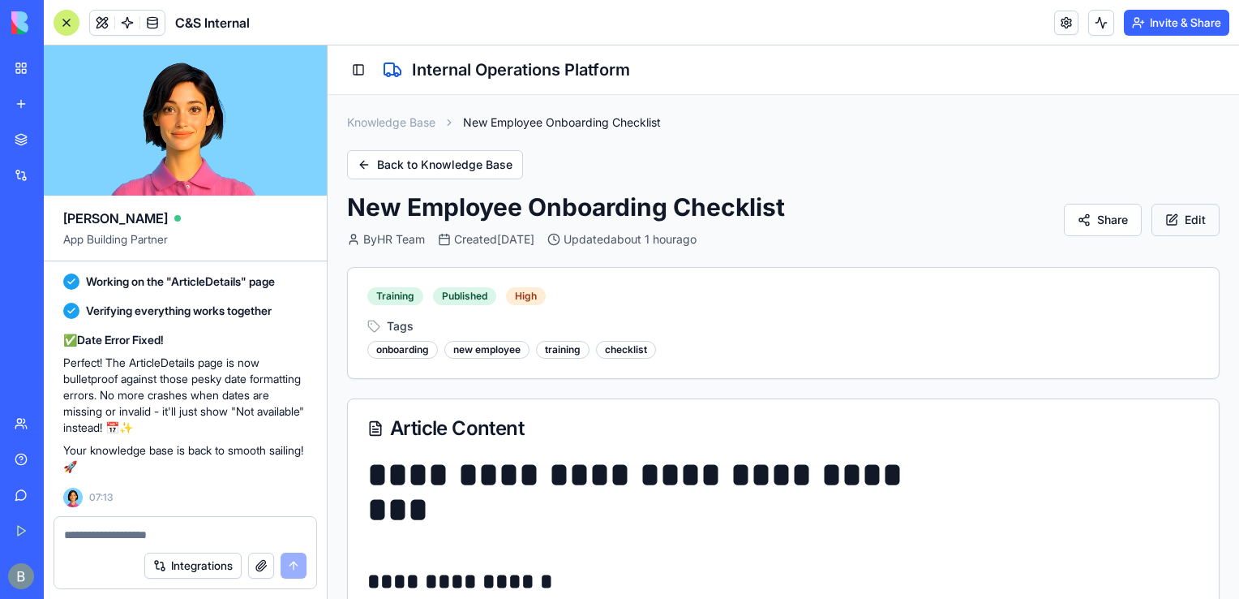
click at [1187, 227] on button "Edit" at bounding box center [1186, 220] width 68 height 32
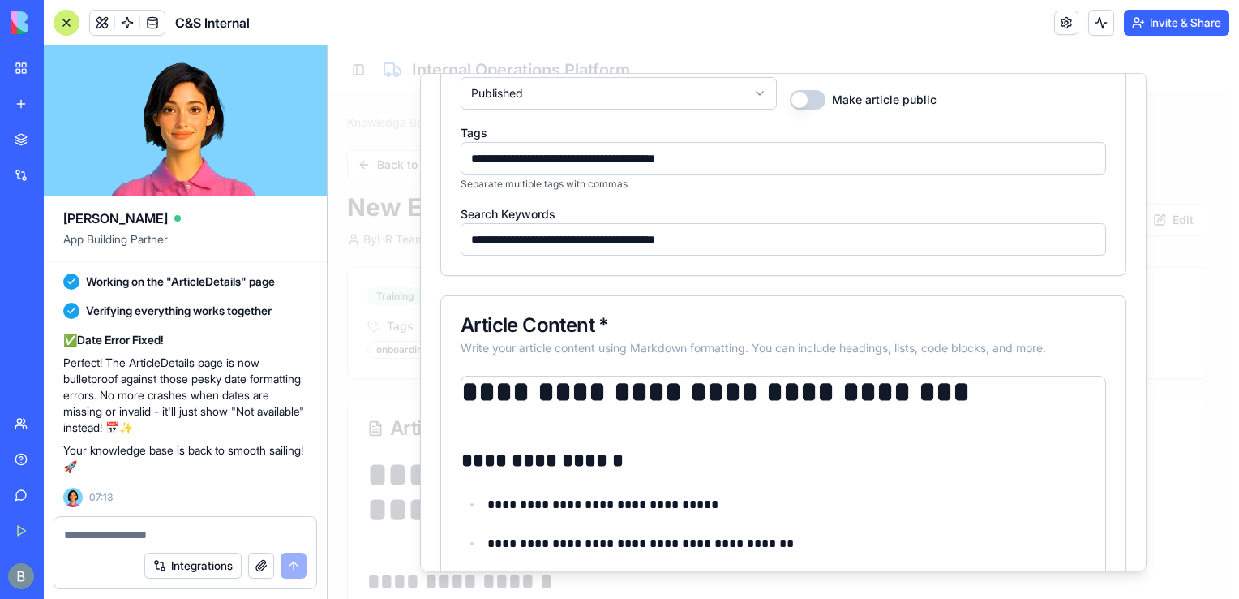
scroll to position [0, 0]
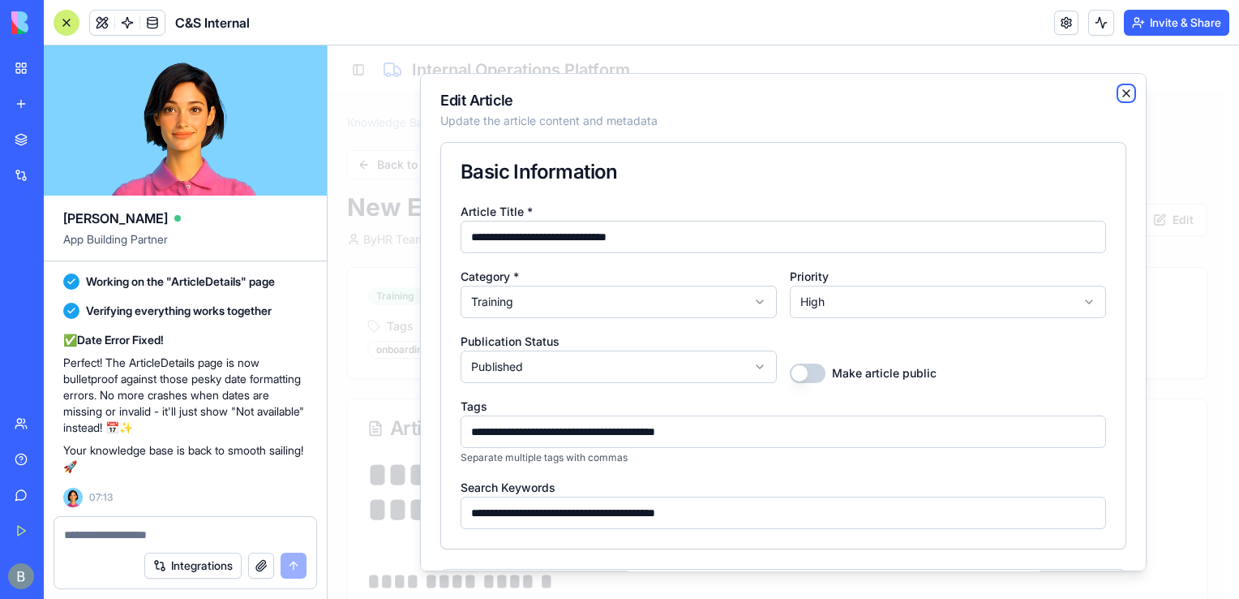
click at [1123, 92] on icon "button" at bounding box center [1126, 93] width 6 height 6
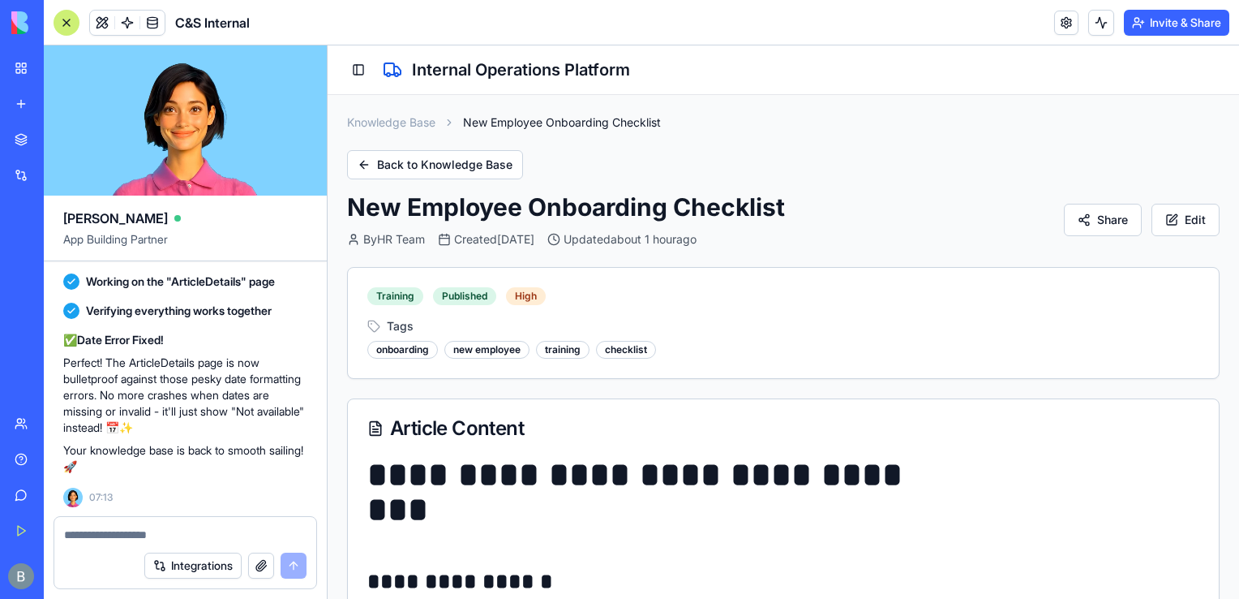
click at [184, 543] on div "Integrations" at bounding box center [185, 565] width 262 height 45
click at [178, 535] on textarea at bounding box center [185, 534] width 242 height 16
click at [444, 171] on button "Back to Knowledge Base" at bounding box center [435, 164] width 176 height 29
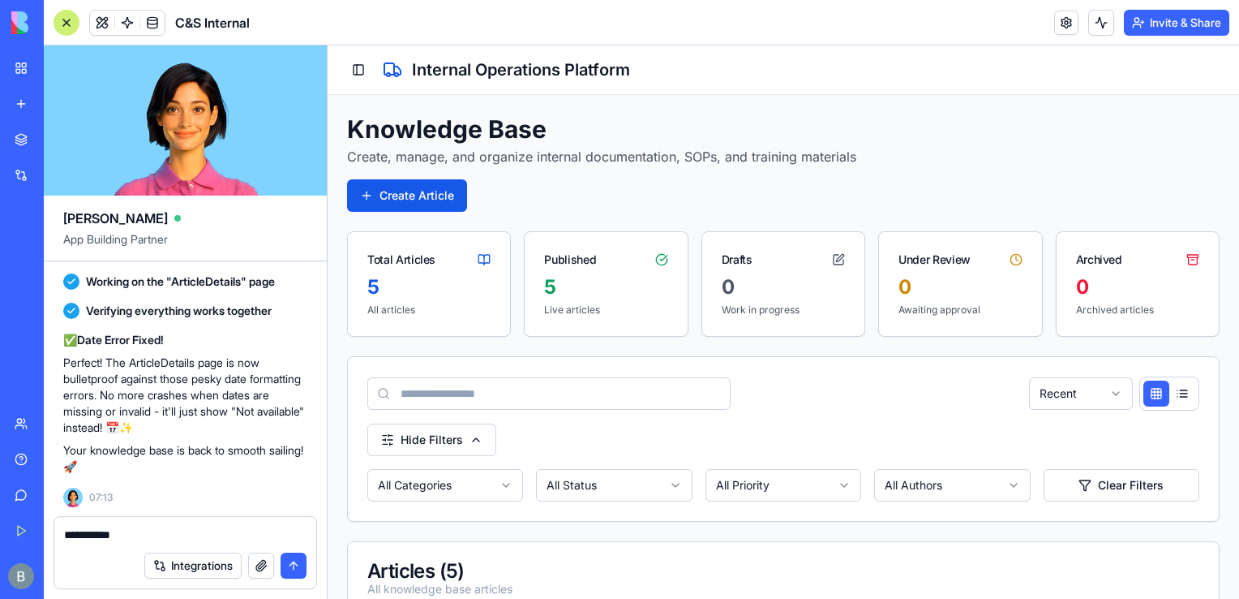
click at [264, 528] on textarea "**********" at bounding box center [185, 534] width 243 height 16
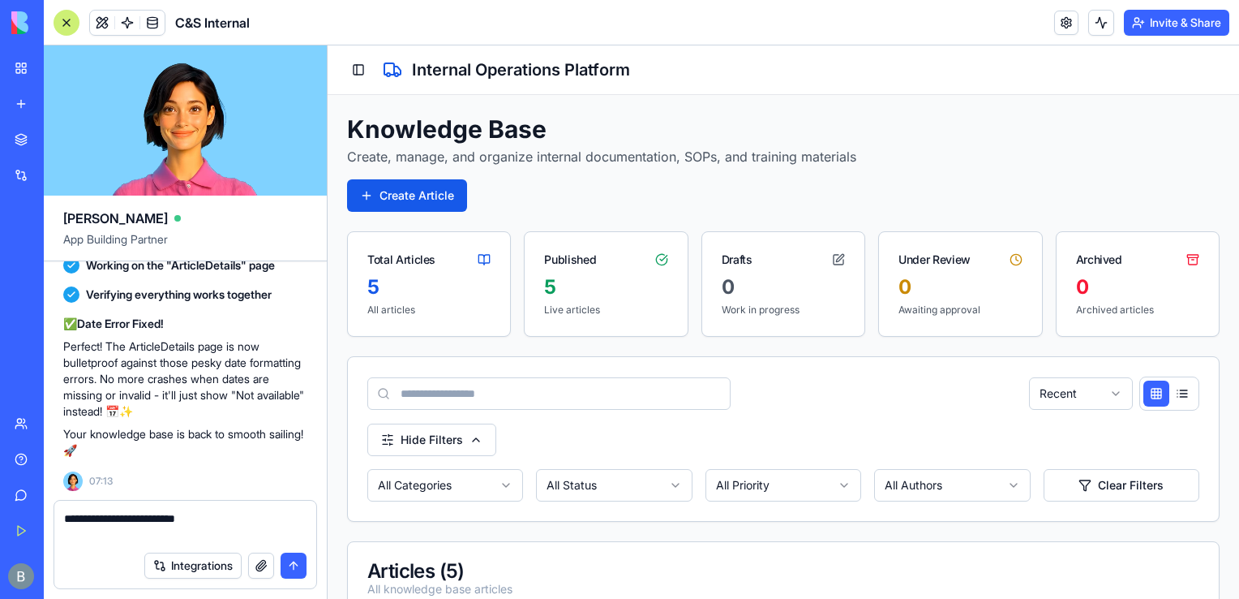
paste textarea
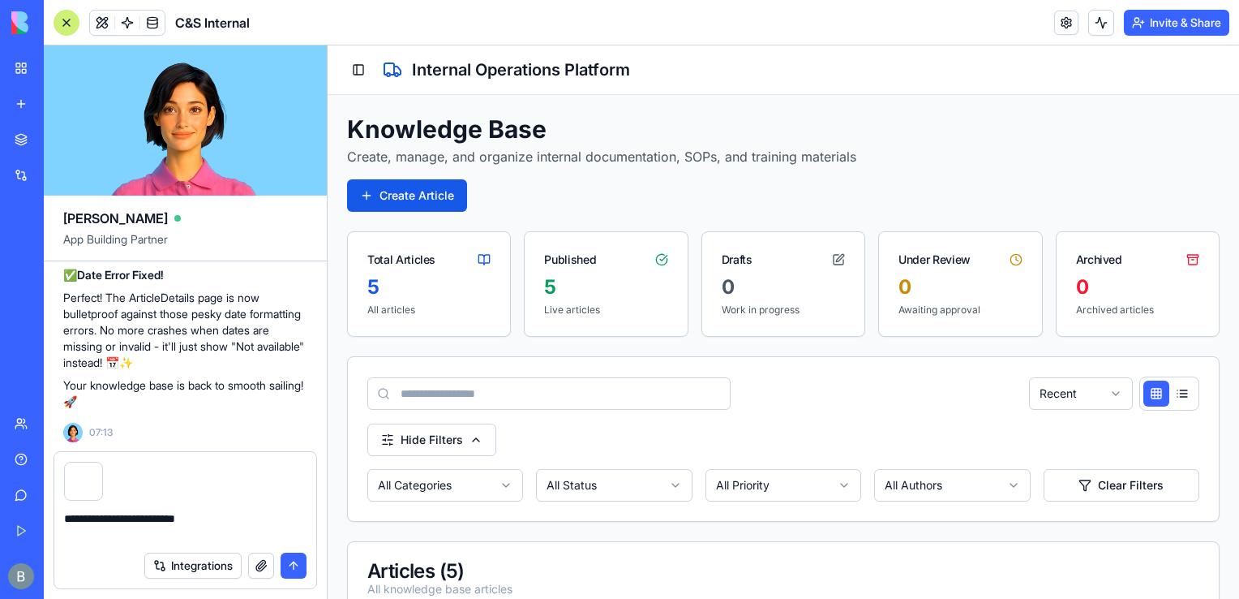
type textarea "**********"
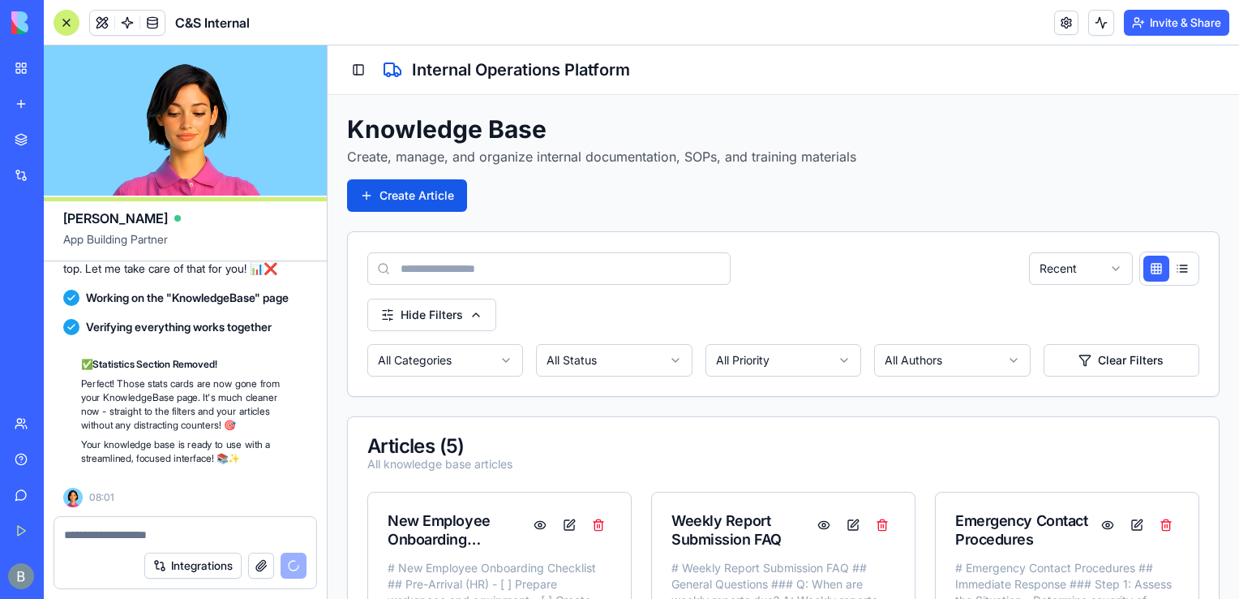
scroll to position [94685, 0]
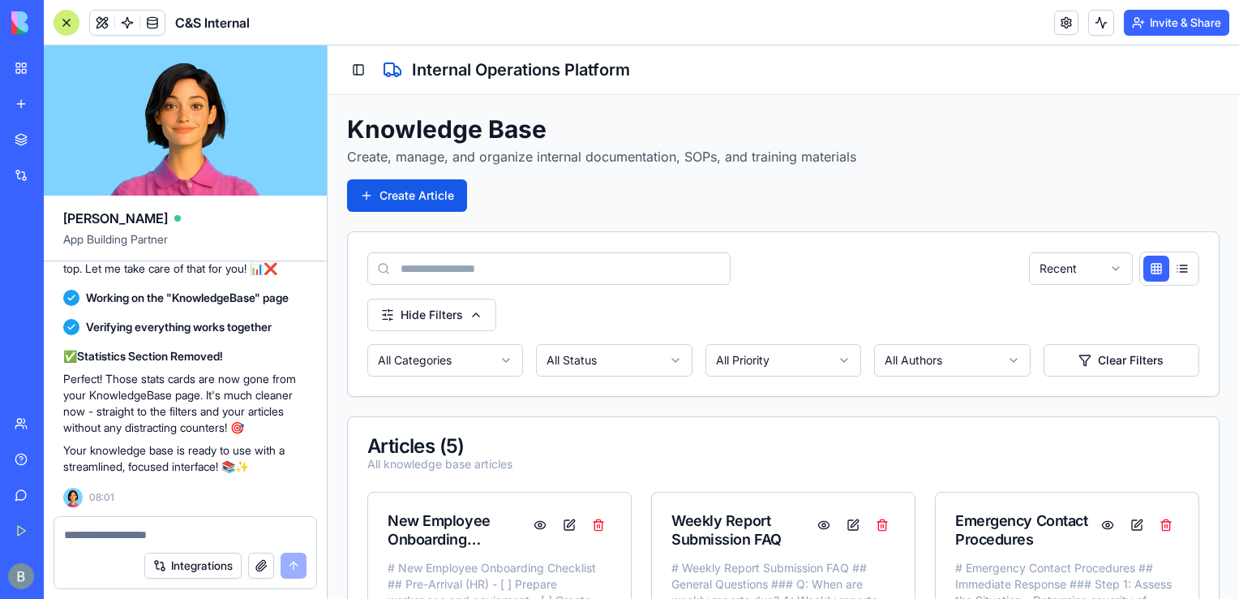
click at [863, 354] on div "All Categories All Status All Priority All Authors Clear Filters" at bounding box center [783, 360] width 832 height 32
drag, startPoint x: 863, startPoint y: 354, endPoint x: 874, endPoint y: 354, distance: 11.4
click at [874, 354] on div "All Categories All Status All Priority All Authors Clear Filters" at bounding box center [783, 360] width 832 height 32
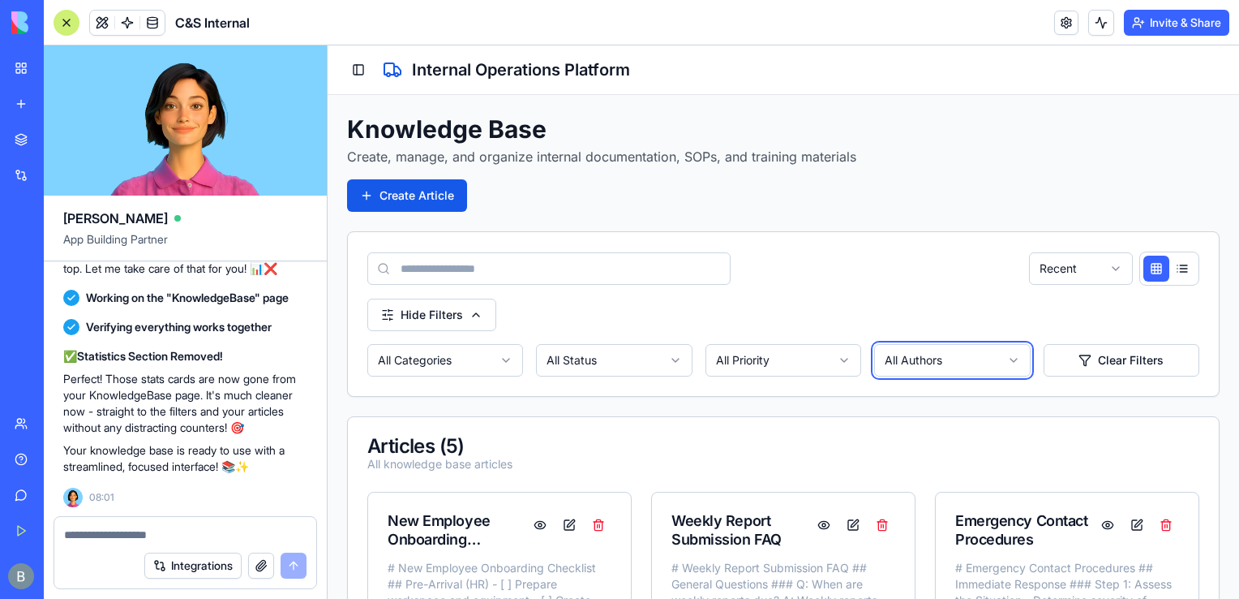
click at [871, 336] on div "Hide Filters All Categories All Status All Priority All Authors Clear Filters" at bounding box center [783, 337] width 832 height 78
click at [861, 323] on div "Hide Filters All Categories All Status All Priority All Authors Clear Filters" at bounding box center [783, 337] width 832 height 78
click at [368, 70] on button "Toggle Sidebar" at bounding box center [358, 69] width 23 height 23
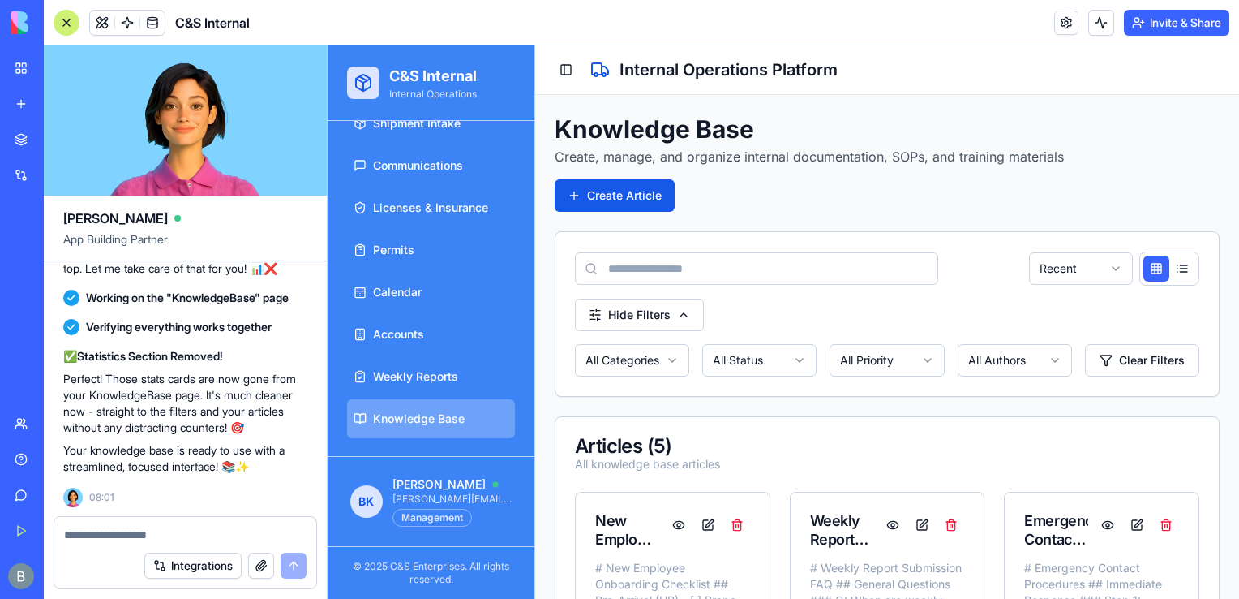
scroll to position [0, 0]
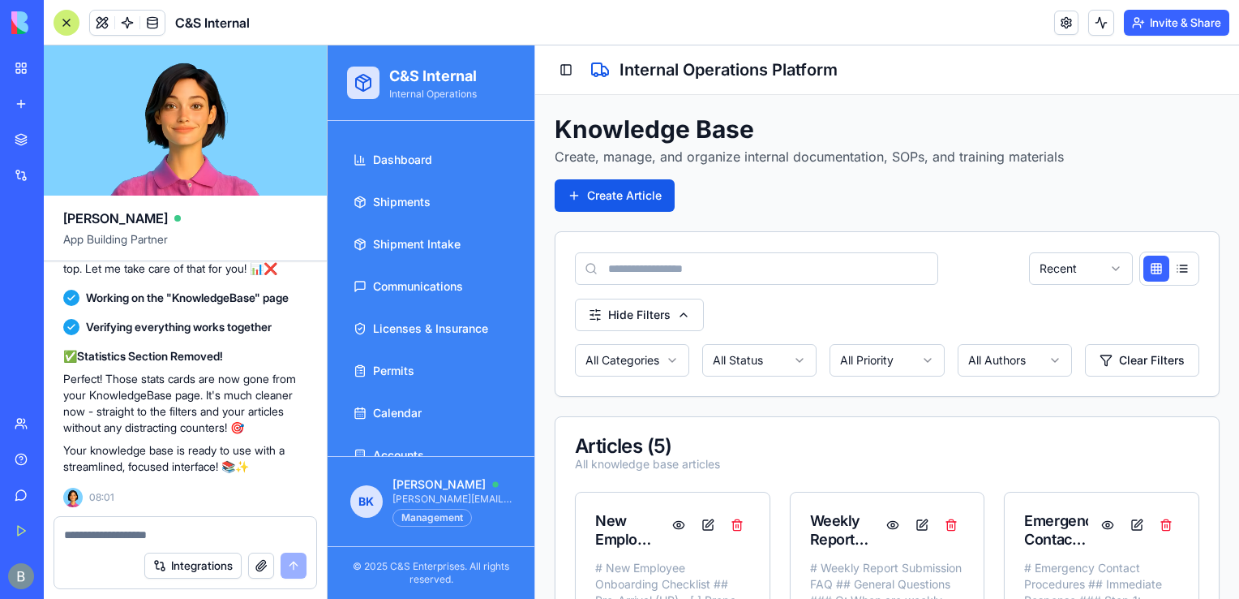
drag, startPoint x: 527, startPoint y: 174, endPoint x: 887, endPoint y: 77, distance: 372.8
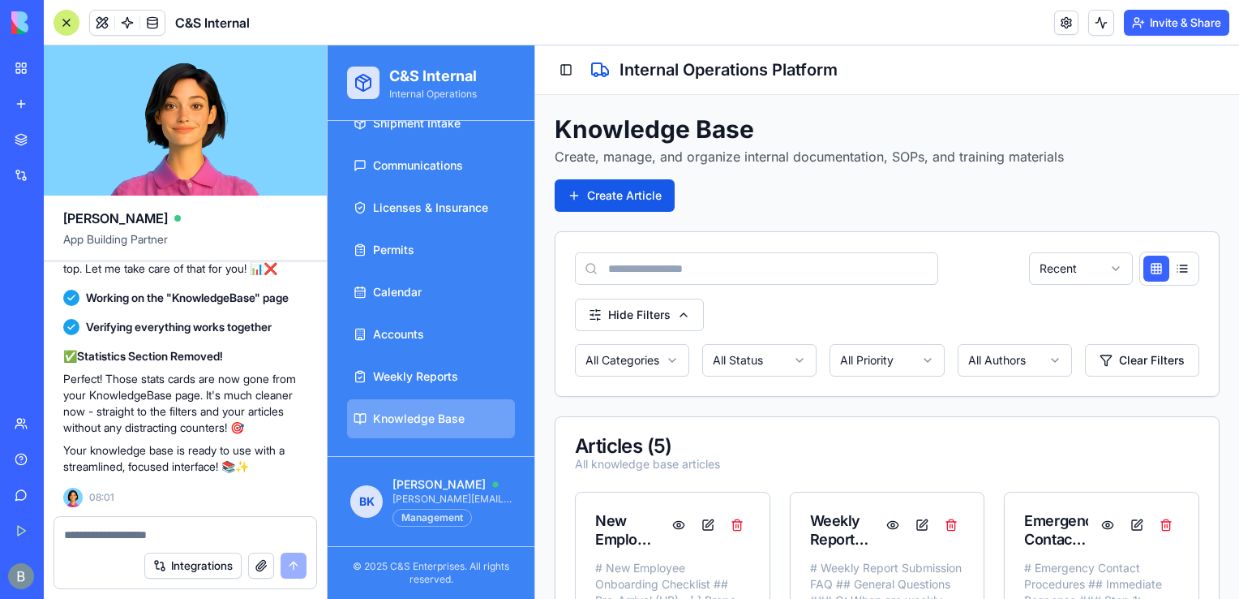
click at [134, 539] on textarea at bounding box center [185, 534] width 243 height 16
type textarea "*"
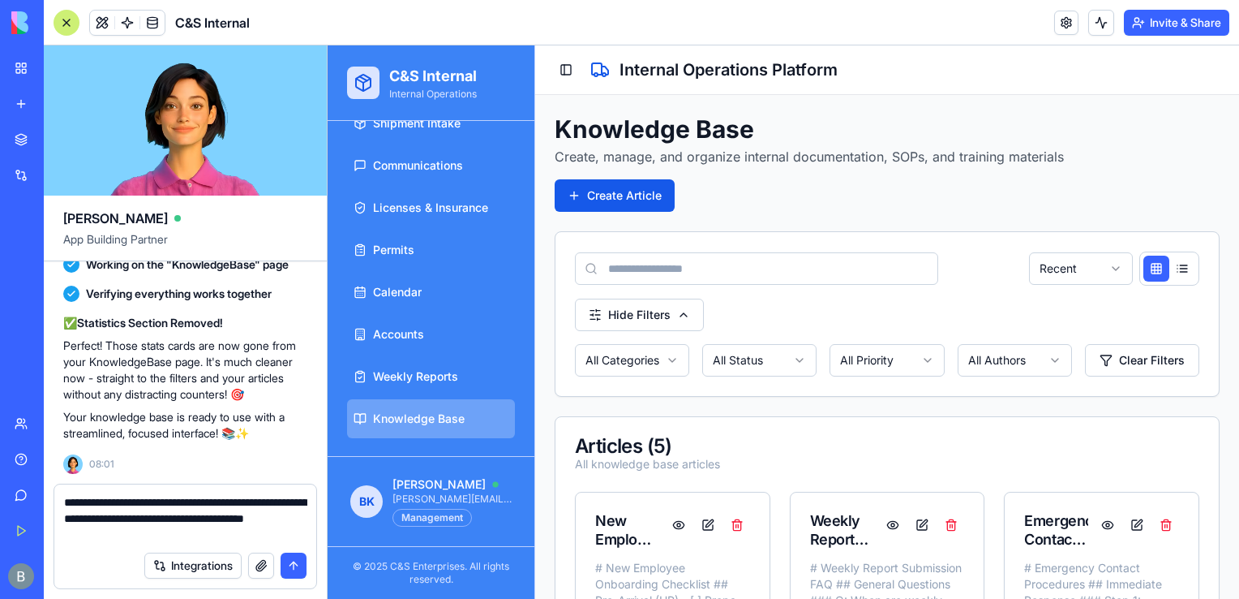
type textarea "**********"
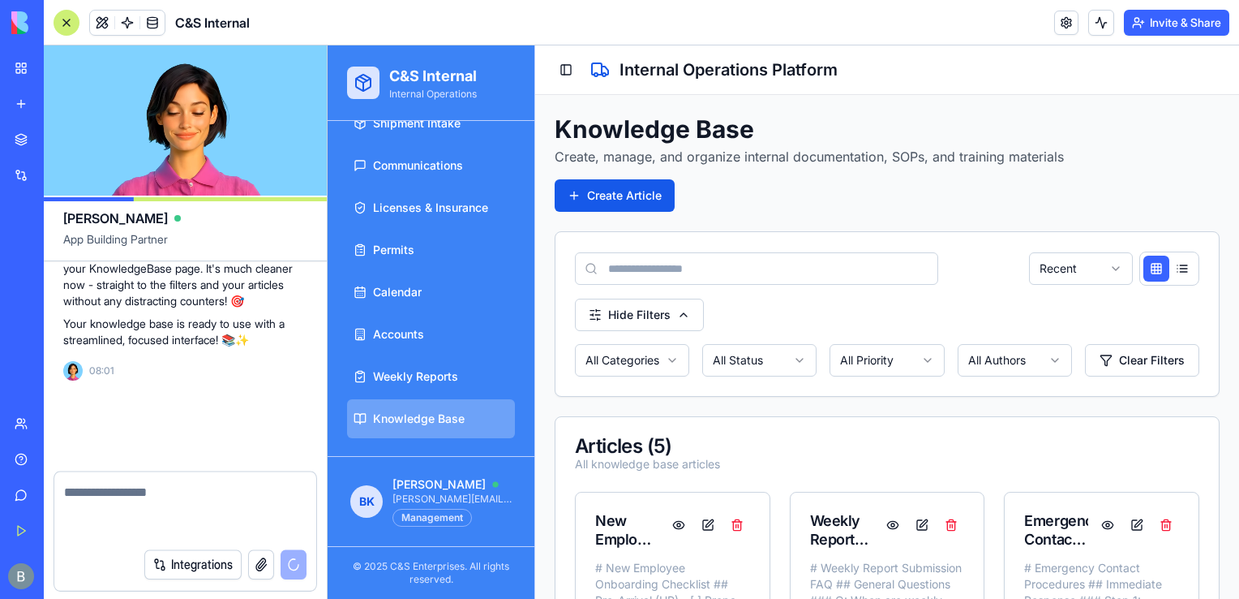
scroll to position [94779, 0]
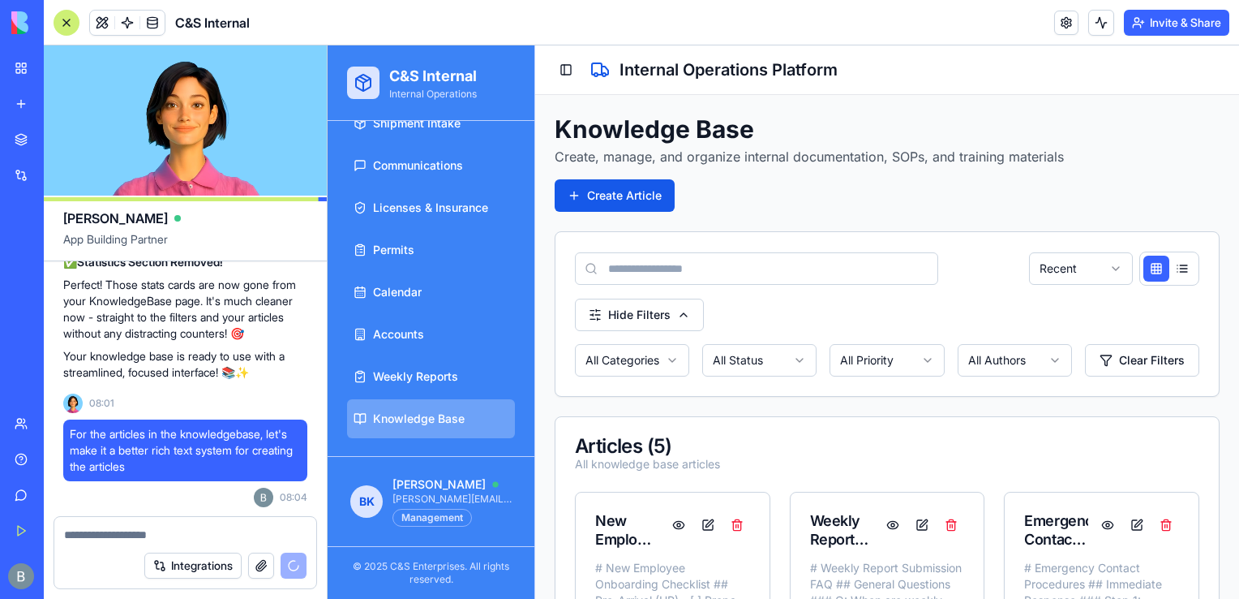
click at [908, 195] on div "Knowledge Base Create, manage, and organize internal documentation, SOPs, and t…" at bounding box center [887, 162] width 665 height 97
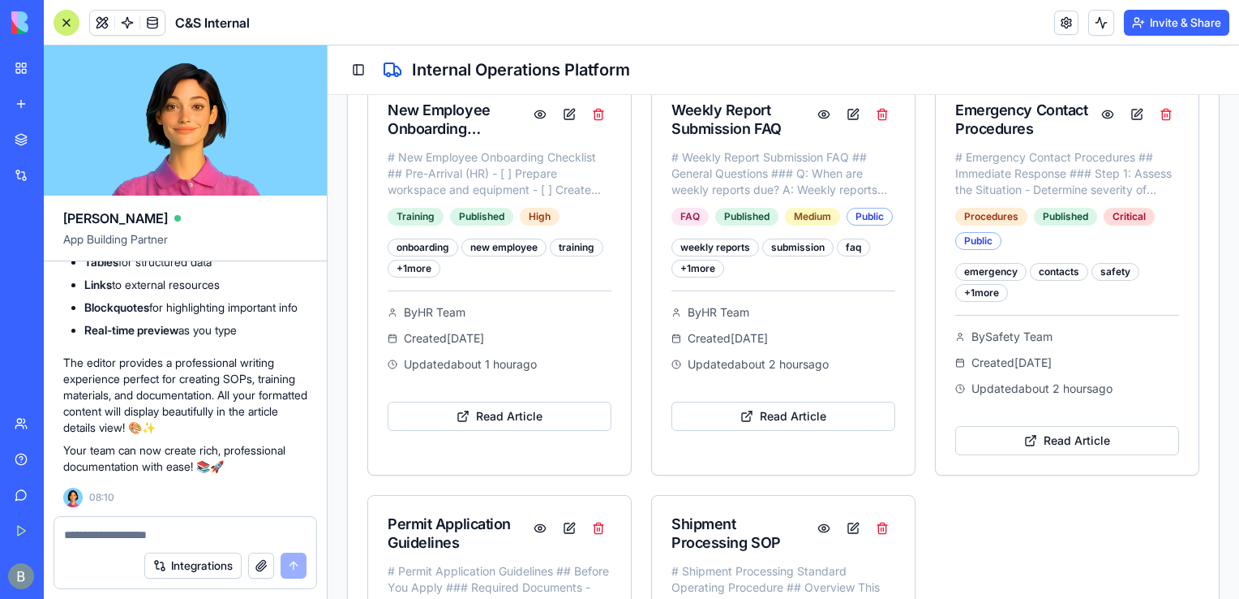
scroll to position [417, 0]
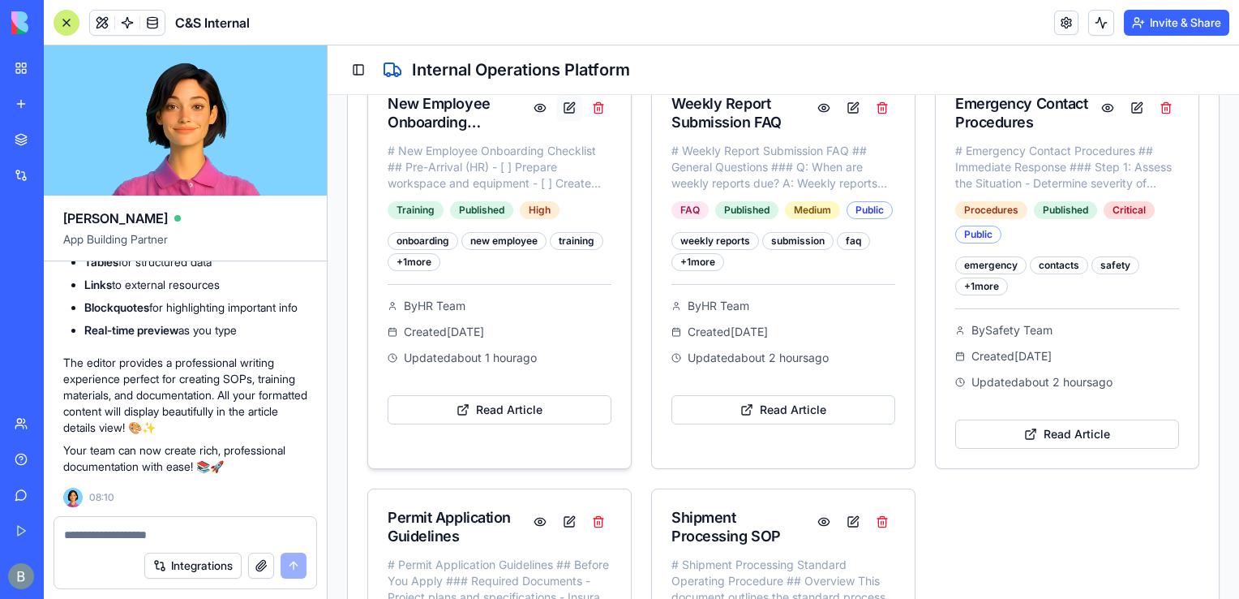
click at [569, 109] on button at bounding box center [569, 108] width 26 height 26
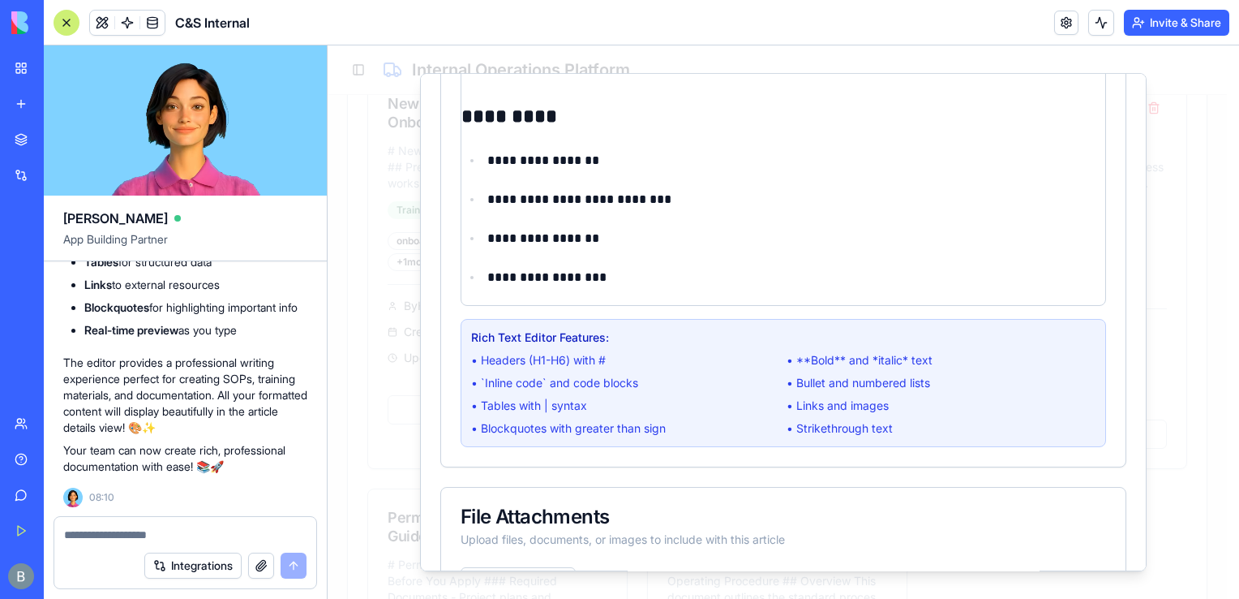
scroll to position [2165, 0]
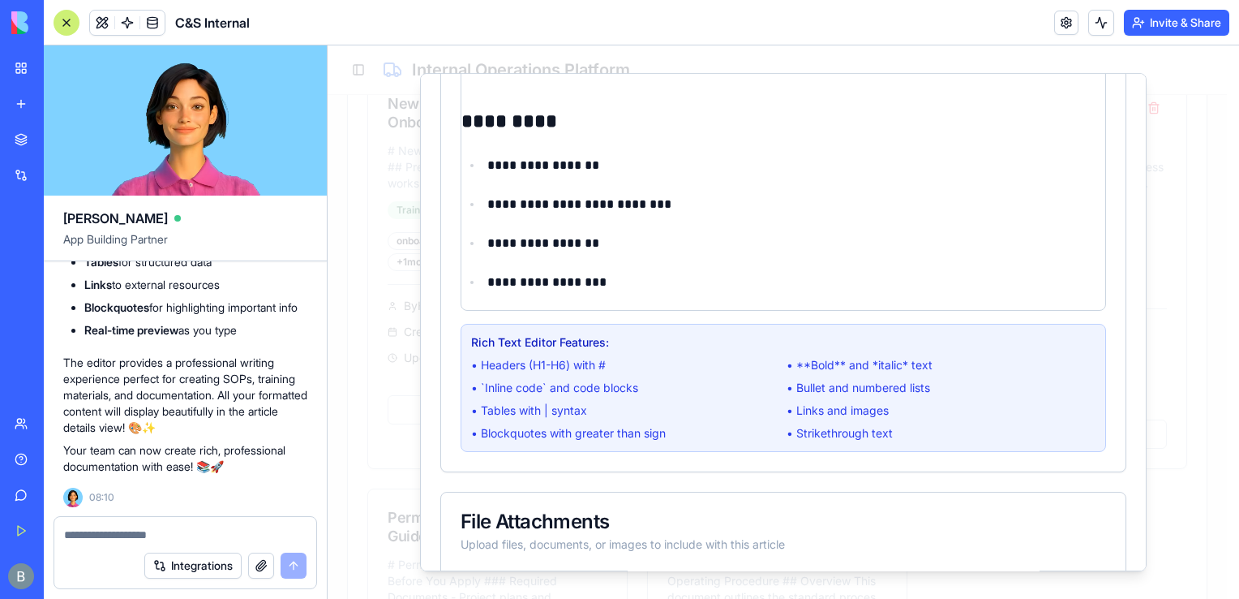
click at [1171, 345] on div at bounding box center [784, 321] width 912 height 553
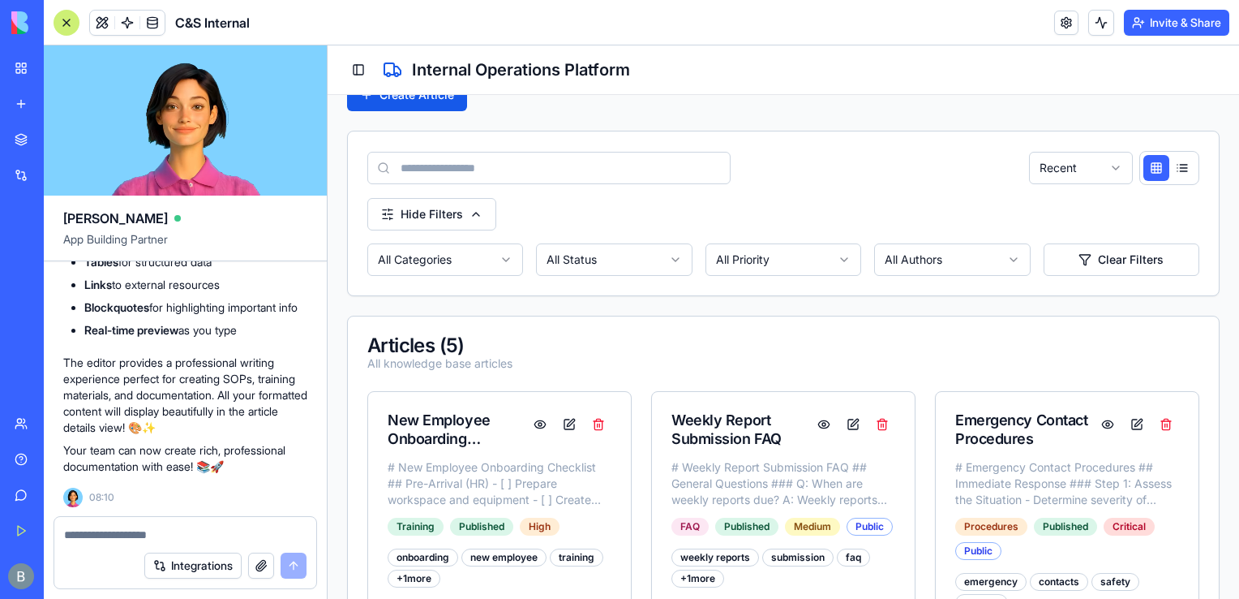
scroll to position [85, 0]
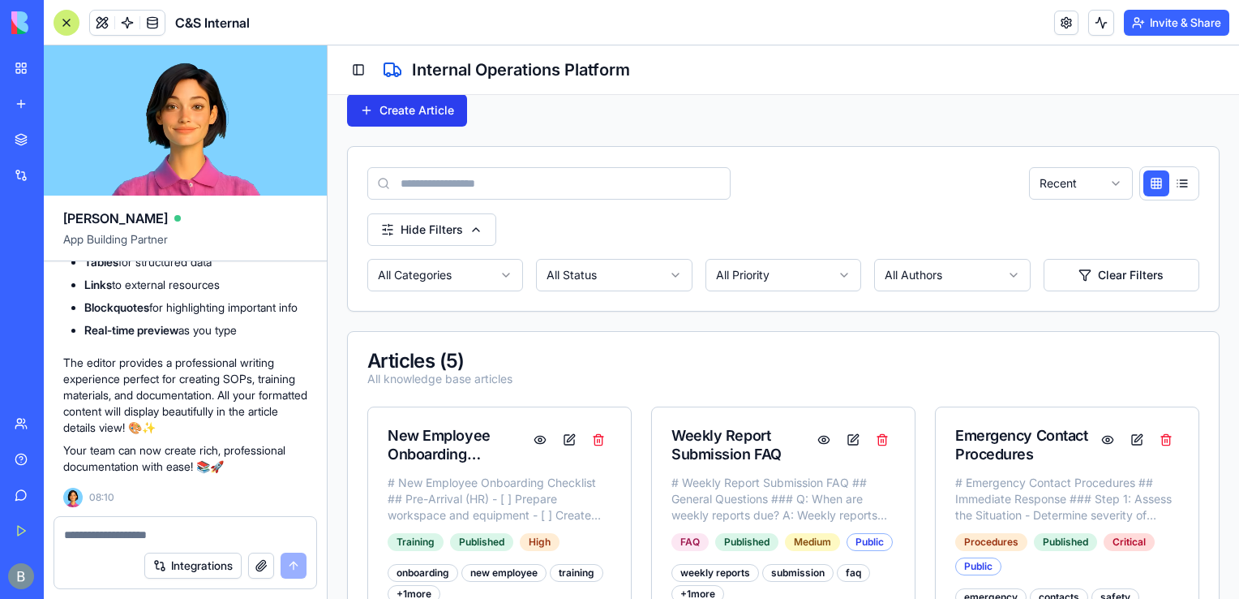
click at [427, 122] on button "Create Article" at bounding box center [407, 110] width 120 height 32
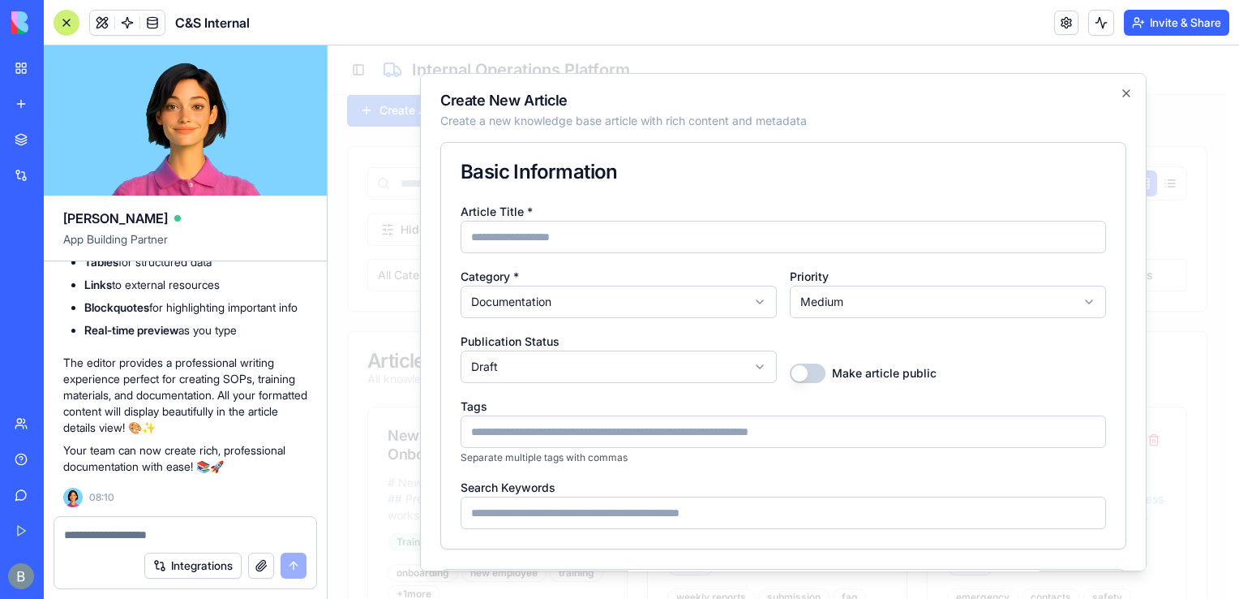
drag, startPoint x: 1146, startPoint y: 185, endPoint x: 1146, endPoint y: 241, distance: 56.0
click at [1146, 241] on div "**********" at bounding box center [783, 322] width 727 height 498
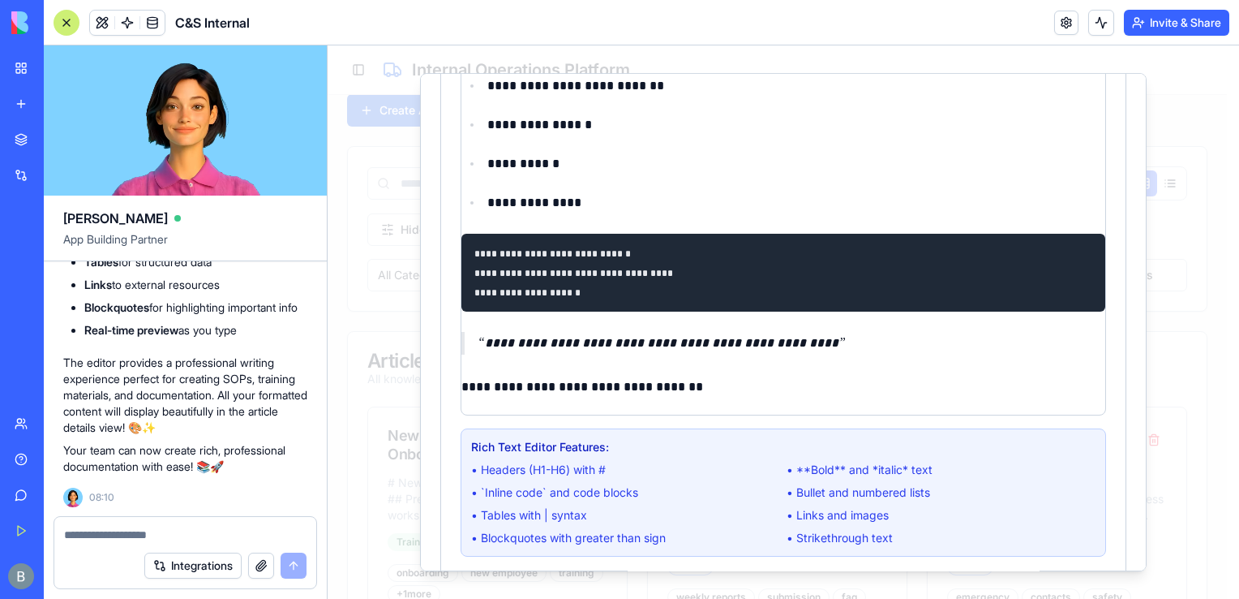
scroll to position [967, 0]
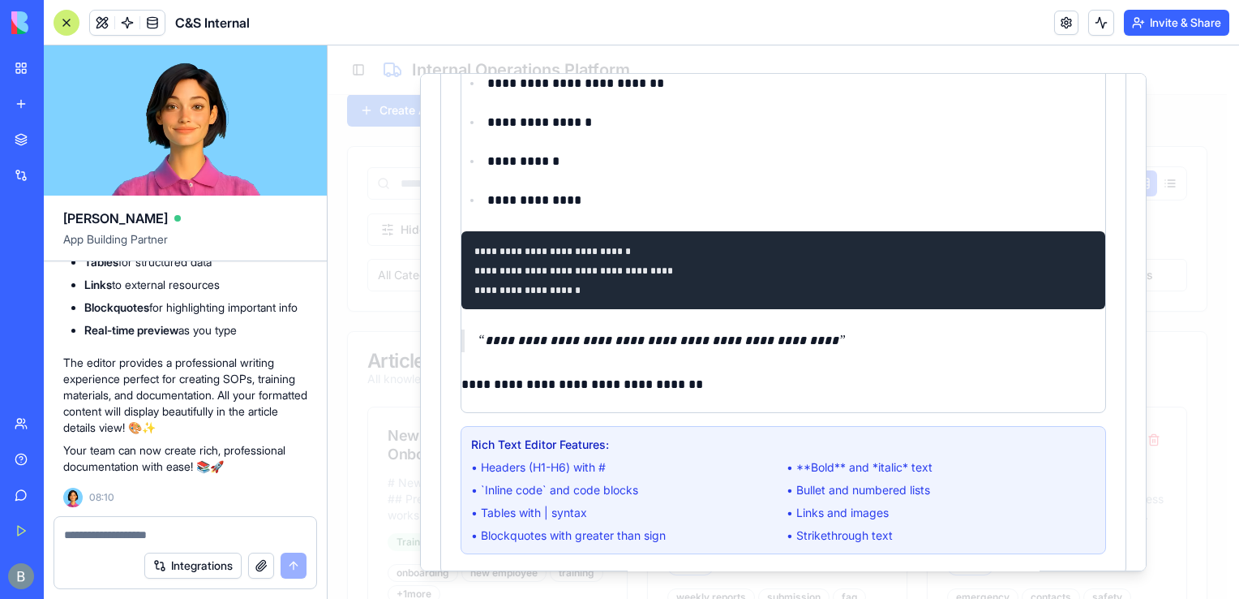
click at [191, 337] on li "Real-time preview as you type" at bounding box center [195, 330] width 223 height 16
click at [1216, 384] on div at bounding box center [784, 321] width 912 height 553
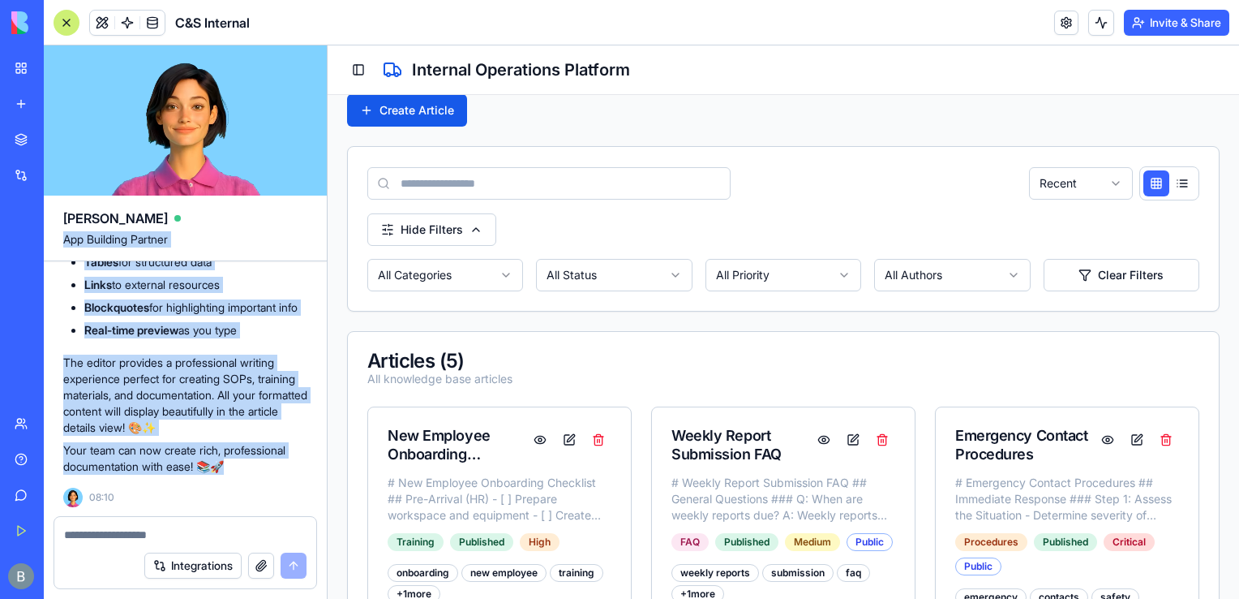
scroll to position [94867, 0]
drag, startPoint x: 279, startPoint y: 459, endPoint x: 99, endPoint y: 438, distance: 181.3
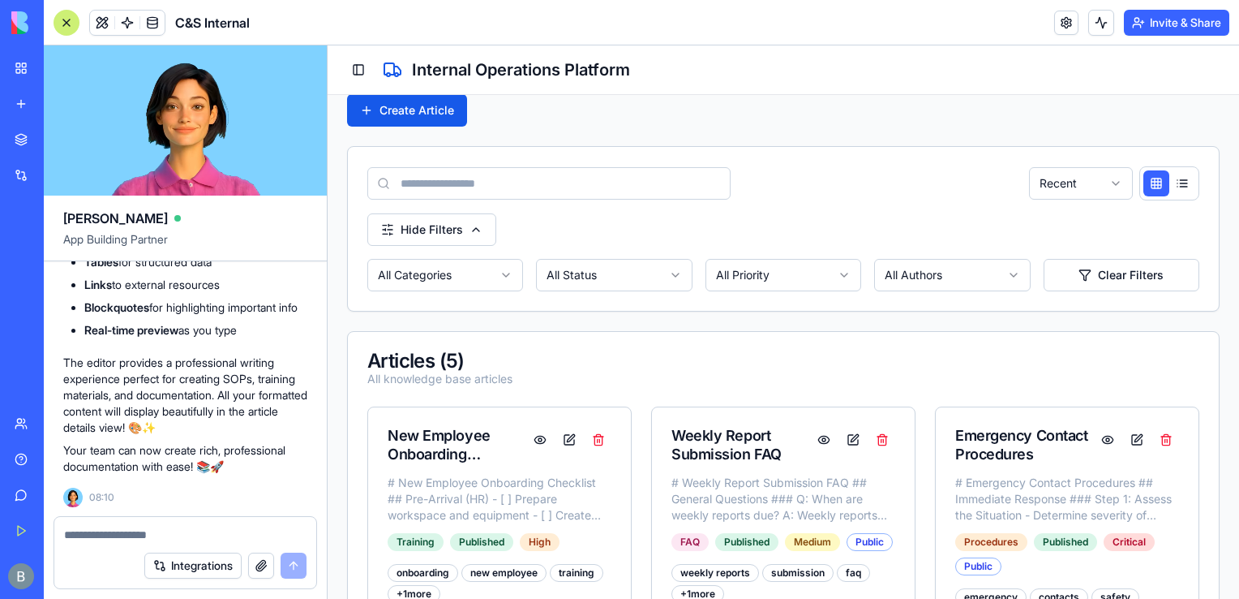
drag, startPoint x: 99, startPoint y: 438, endPoint x: 71, endPoint y: 413, distance: 37.3
drag, startPoint x: 141, startPoint y: 352, endPoint x: 67, endPoint y: 339, distance: 74.9
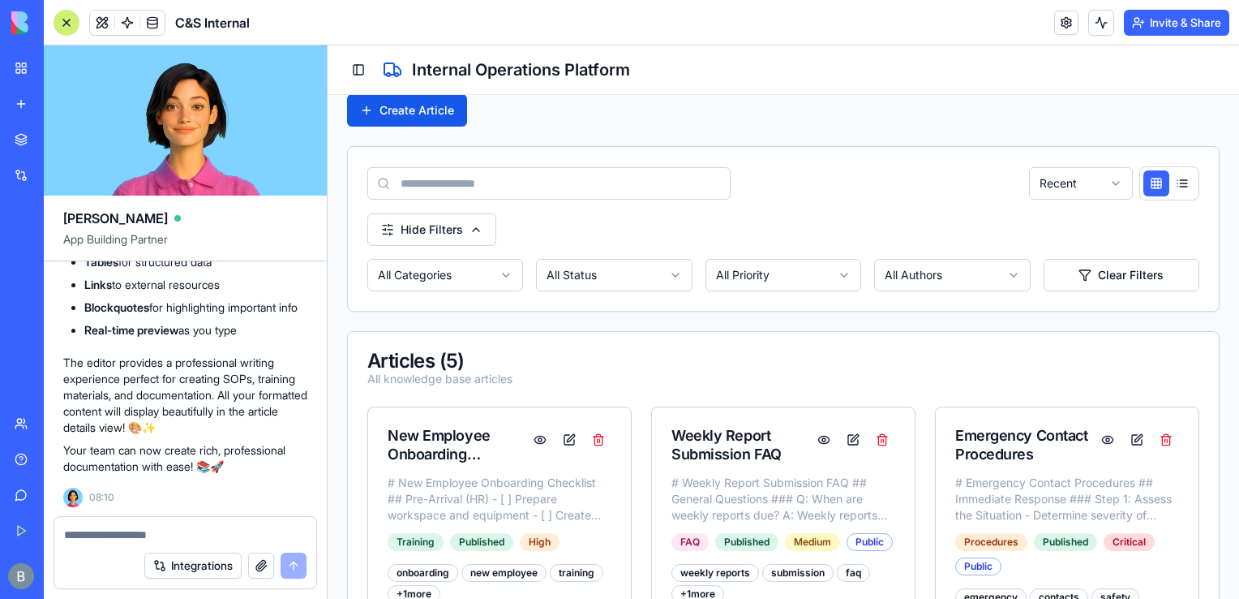
copy span "For the articles in the knowledgebase, let's make it a better rich text system …"
drag, startPoint x: 67, startPoint y: 339, endPoint x: 118, endPoint y: 450, distance: 122.3
